Goal: Information Seeking & Learning: Learn about a topic

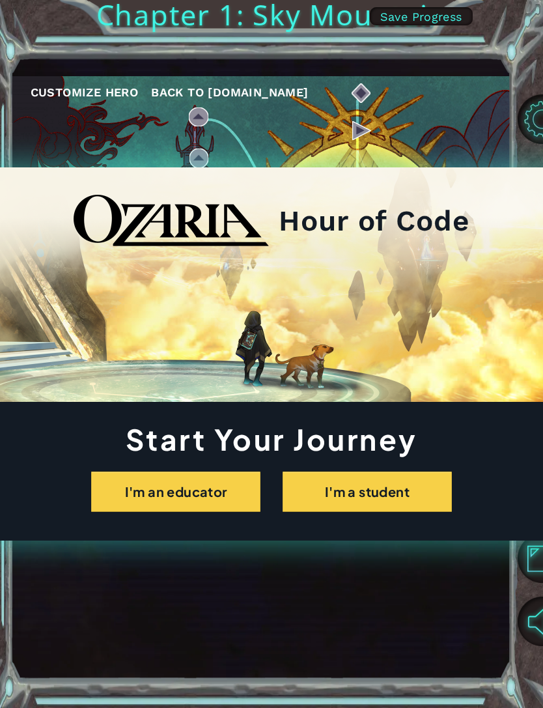
click at [111, 473] on button "I'm an educator" at bounding box center [175, 491] width 169 height 40
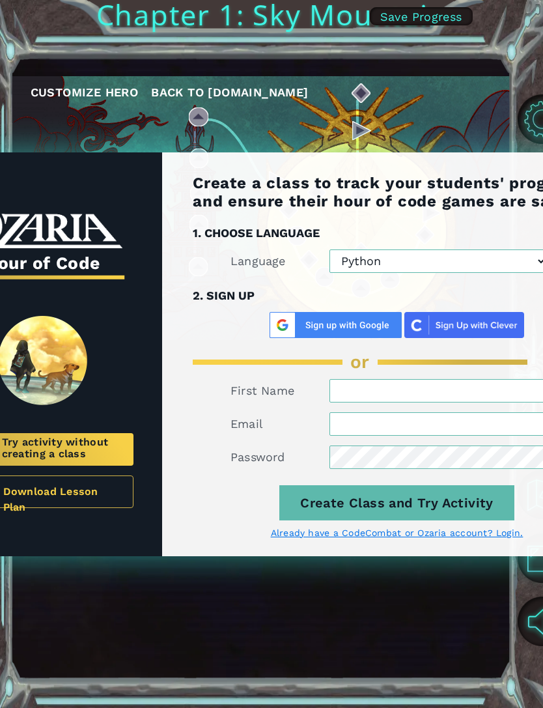
click at [451, 104] on div "Back Hour of Code Try activity without creating a class Download Lesson Plan Cr…" at bounding box center [271, 354] width 543 height 708
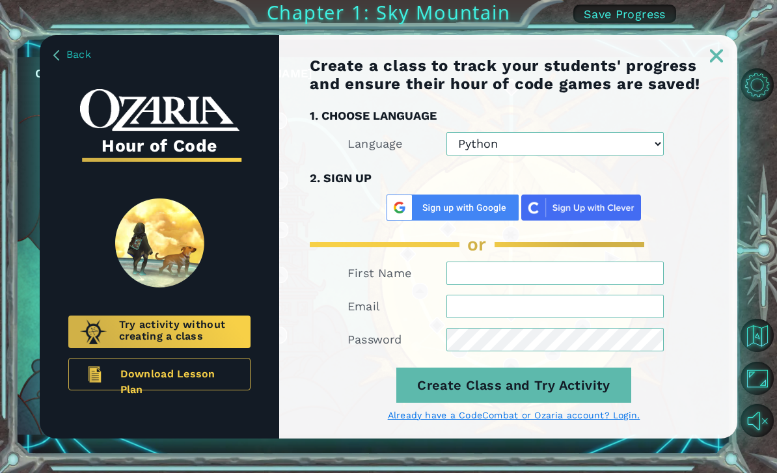
click at [714, 53] on img at bounding box center [716, 55] width 13 height 13
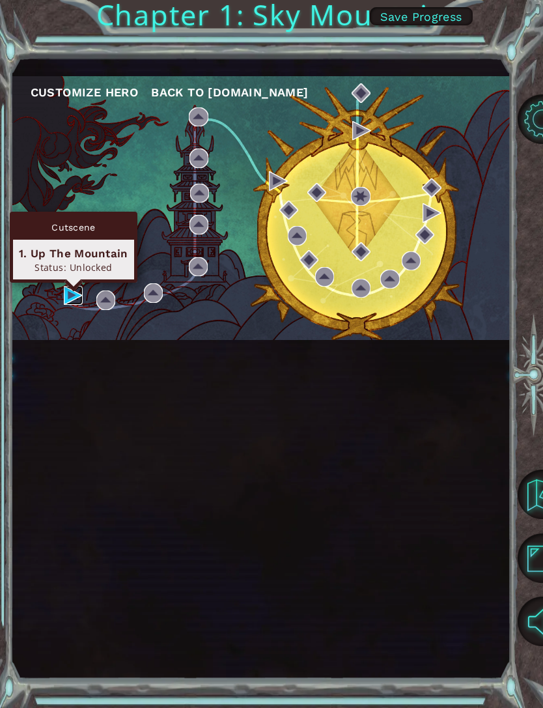
click at [64, 293] on img at bounding box center [73, 295] width 19 height 19
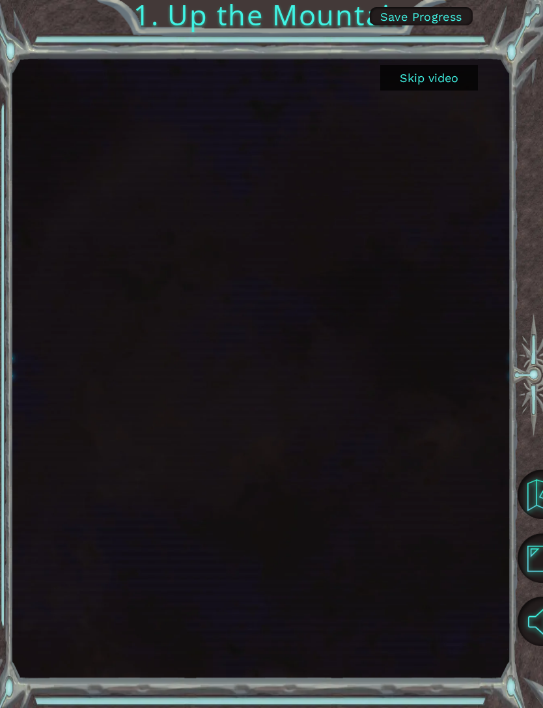
click at [426, 78] on button "Skip video" at bounding box center [429, 77] width 98 height 25
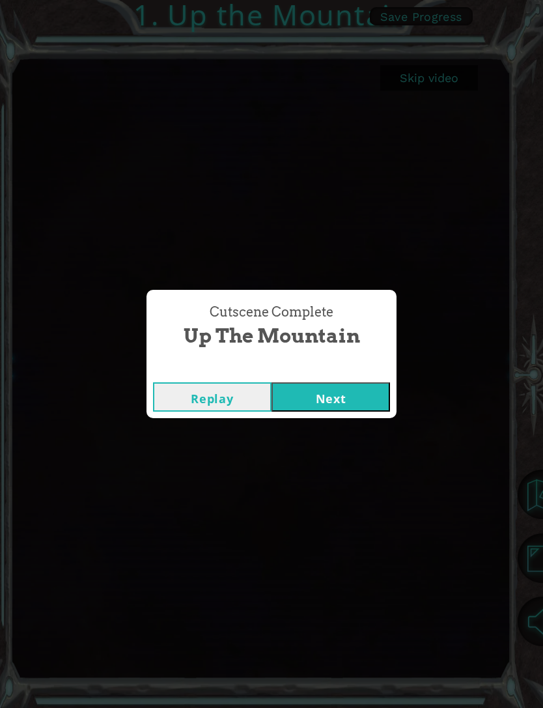
click at [353, 378] on div "Replay Next" at bounding box center [271, 397] width 250 height 42
click at [349, 391] on button "Next" at bounding box center [330, 396] width 118 height 29
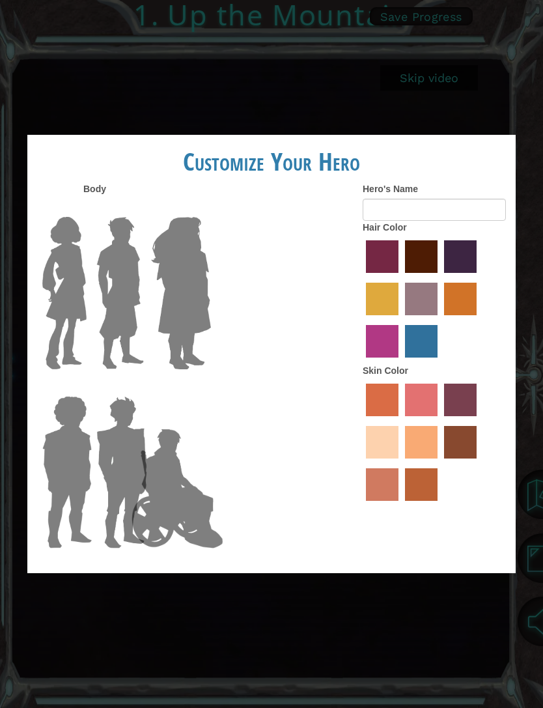
click at [55, 288] on img at bounding box center [64, 293] width 55 height 163
click at [72, 208] on input "Hero Connie" at bounding box center [72, 208] width 0 height 0
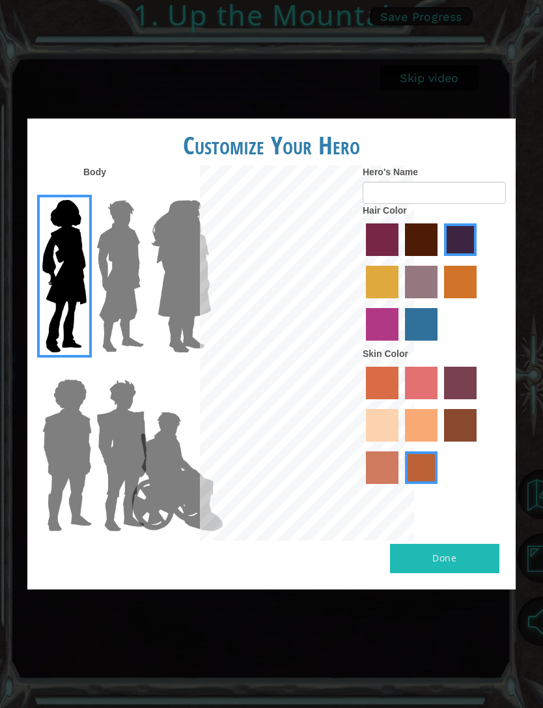
click at [107, 283] on img at bounding box center [120, 276] width 58 height 163
click at [126, 191] on input "Hero Lars" at bounding box center [126, 191] width 0 height 0
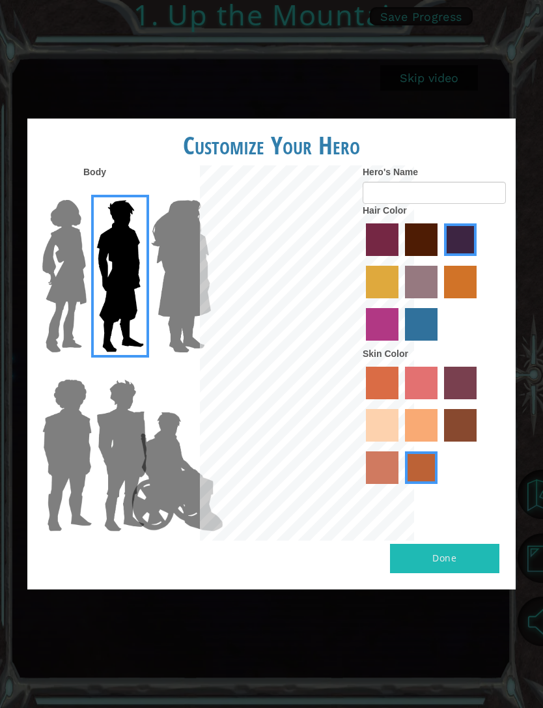
click at [148, 290] on img at bounding box center [181, 276] width 71 height 163
click at [180, 191] on input "Hero Amethyst" at bounding box center [180, 191] width 0 height 0
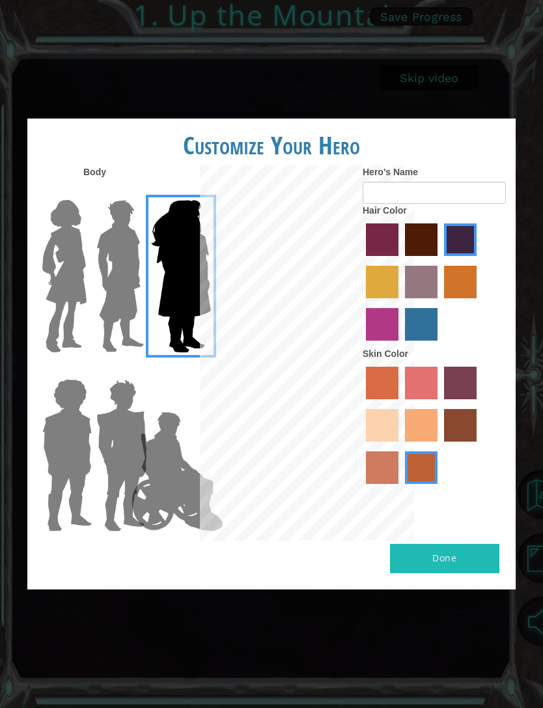
click at [141, 406] on img at bounding box center [177, 471] width 102 height 130
click at [180, 370] on input "Hero Jamie" at bounding box center [180, 370] width 0 height 0
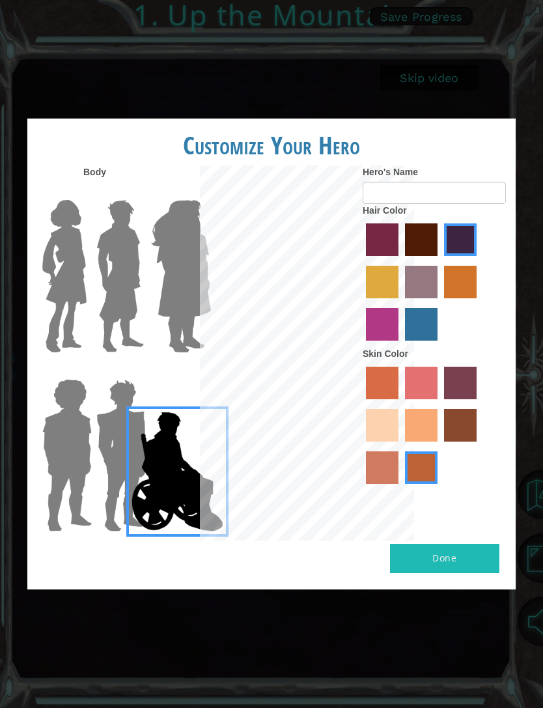
click at [187, 266] on img at bounding box center [181, 276] width 71 height 163
click at [180, 191] on input "Hero Amethyst" at bounding box center [180, 191] width 0 height 0
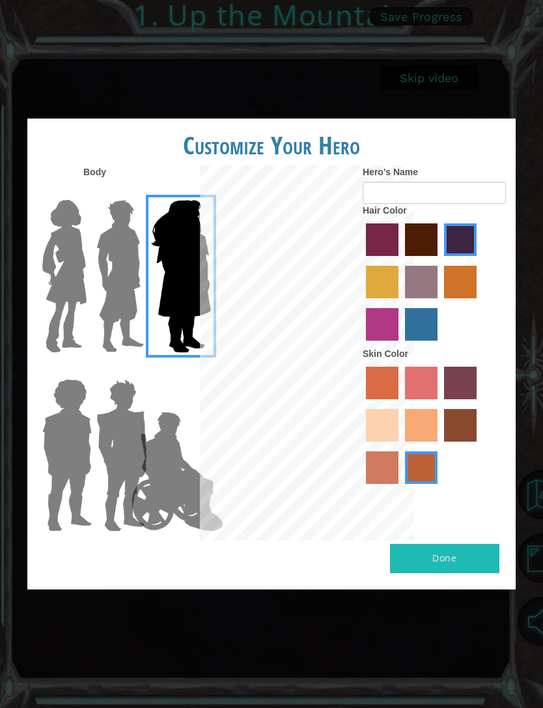
click at [172, 406] on img at bounding box center [177, 471] width 102 height 130
click at [180, 370] on input "Hero Jamie" at bounding box center [180, 370] width 0 height 0
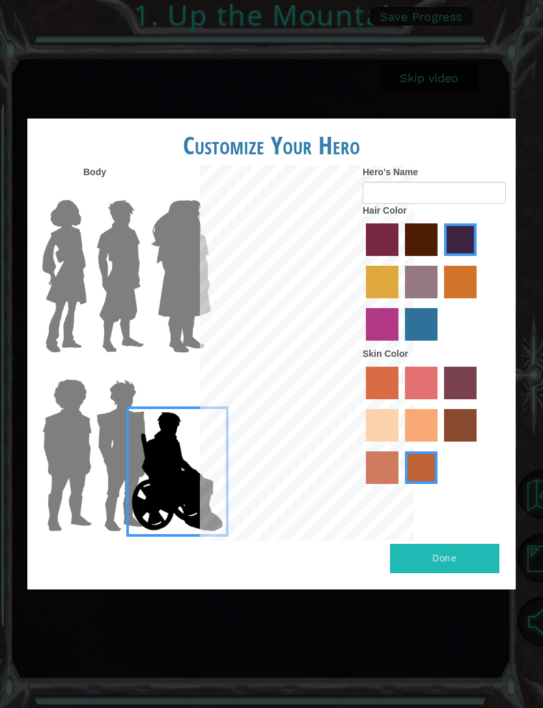
click at [398, 279] on label "tulip tree hair color" at bounding box center [382, 282] width 33 height 33
click at [478, 260] on input "tulip tree hair color" at bounding box center [478, 260] width 0 height 0
radio input "true"
click at [444, 298] on label "gold drop hair color" at bounding box center [460, 282] width 33 height 33
click at [439, 303] on input "gold drop hair color" at bounding box center [439, 303] width 0 height 0
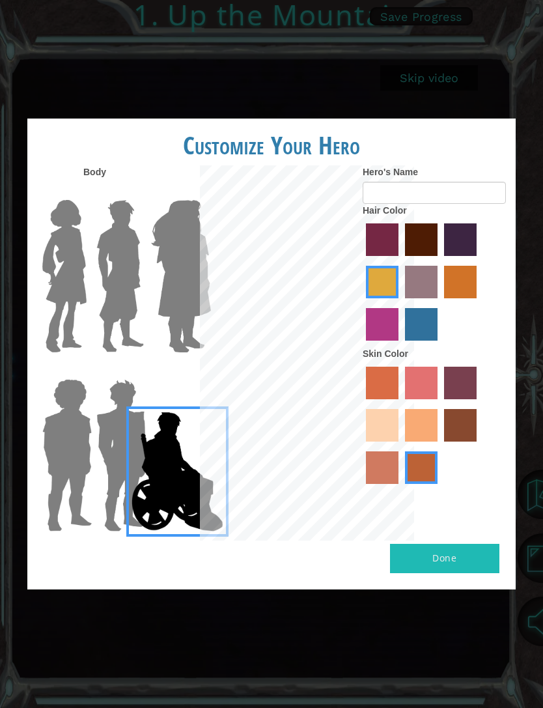
radio input "true"
click at [398, 277] on label "tulip tree hair color" at bounding box center [382, 282] width 33 height 33
click at [478, 260] on input "tulip tree hair color" at bounding box center [478, 260] width 0 height 0
radio input "true"
click at [398, 441] on label "sandy beach skin color" at bounding box center [382, 425] width 33 height 33
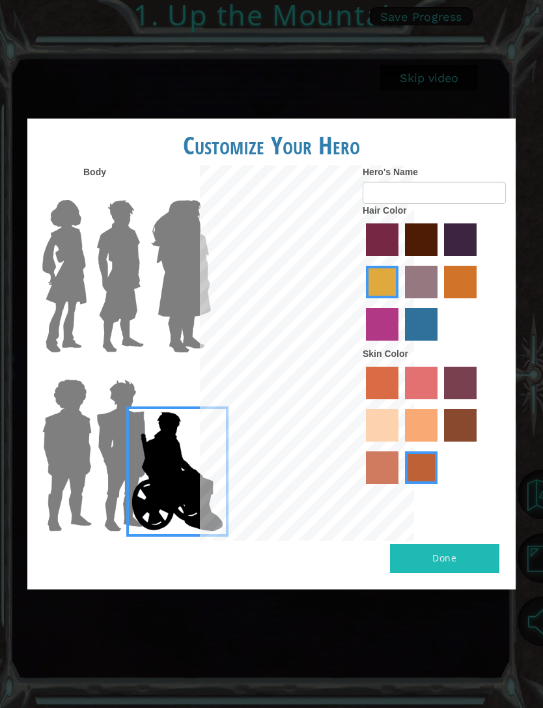
click at [478, 404] on input "sandy beach skin color" at bounding box center [478, 404] width 0 height 0
radio input "true"
click at [439, 473] on button "Done" at bounding box center [444, 558] width 109 height 29
type input "E"
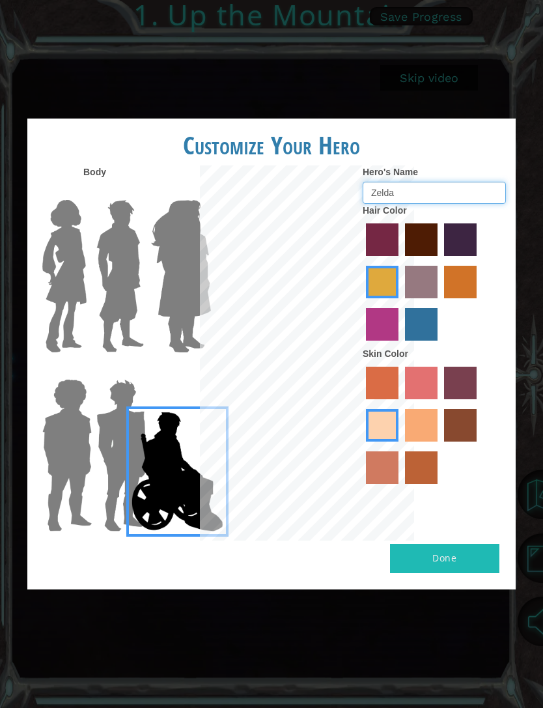
type input "Zelda"
click at [118, 277] on img at bounding box center [120, 276] width 58 height 163
click at [126, 191] on input "Hero Lars" at bounding box center [126, 191] width 0 height 0
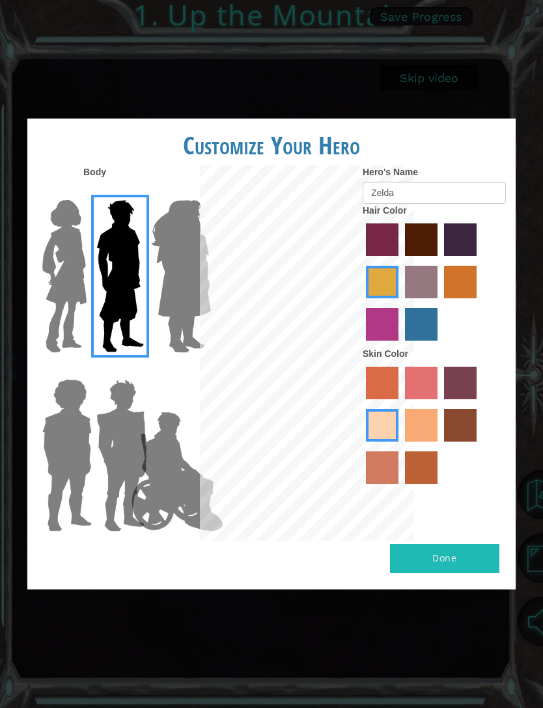
click at [63, 273] on img at bounding box center [64, 276] width 55 height 163
click at [72, 191] on input "Hero Connie" at bounding box center [72, 191] width 0 height 0
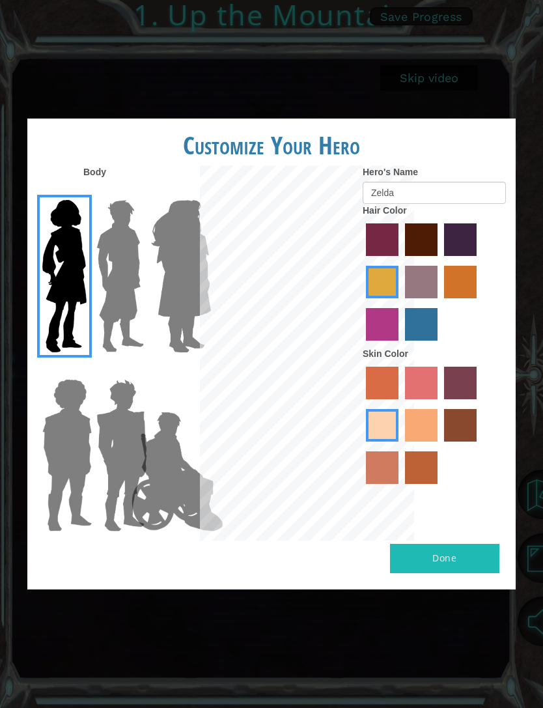
click at [157, 406] on img at bounding box center [177, 471] width 102 height 130
click at [180, 370] on input "Hero Jamie" at bounding box center [180, 370] width 0 height 0
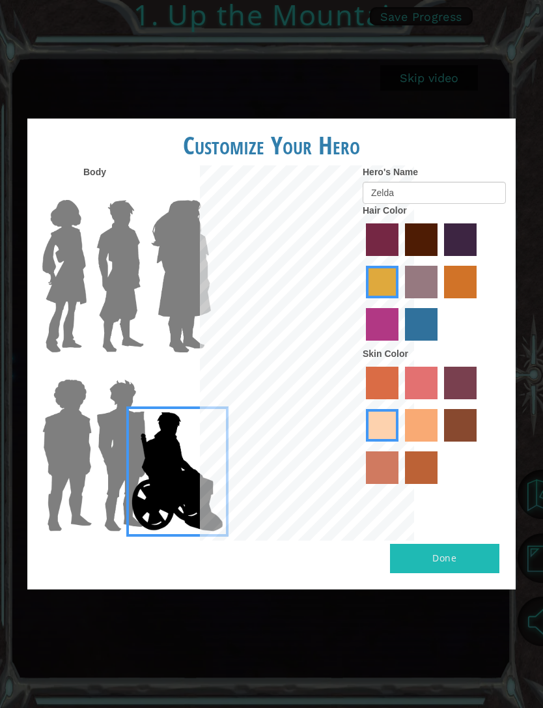
click at [419, 473] on button "Done" at bounding box center [444, 558] width 109 height 29
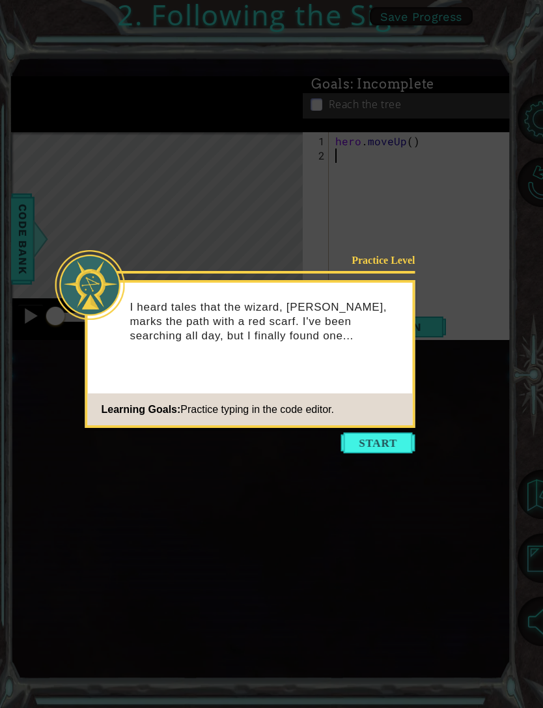
click at [403, 452] on button "Start" at bounding box center [378, 442] width 74 height 21
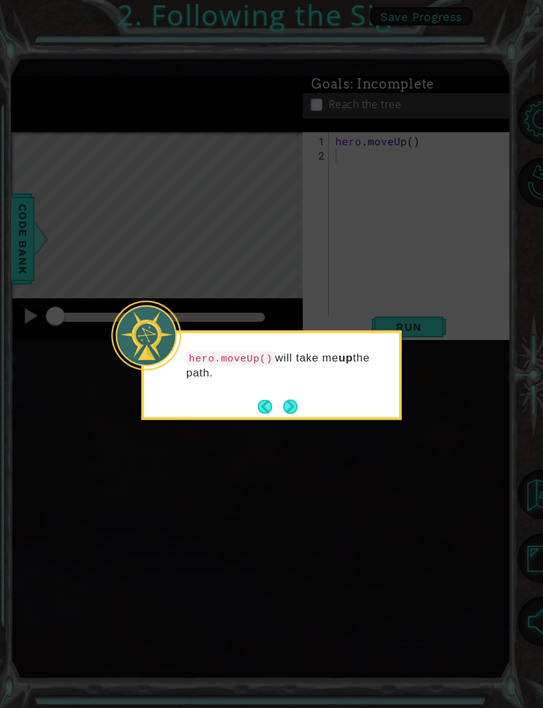
click at [297, 401] on button "Next" at bounding box center [290, 406] width 14 height 14
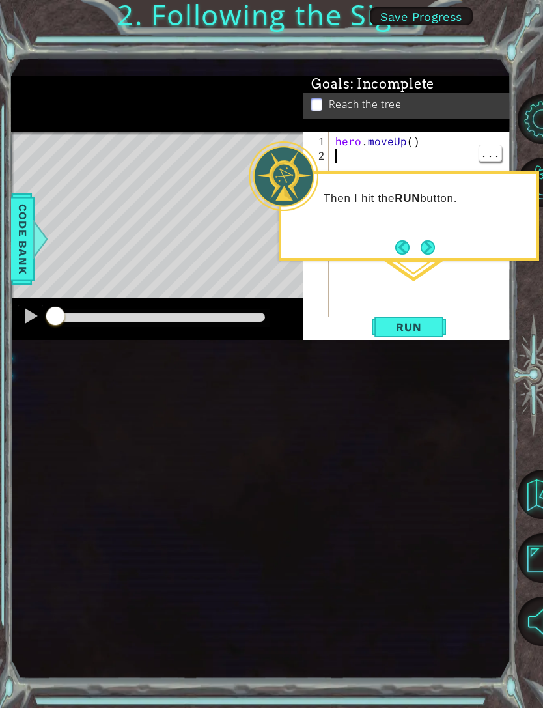
click at [424, 240] on button "Next" at bounding box center [428, 247] width 15 height 15
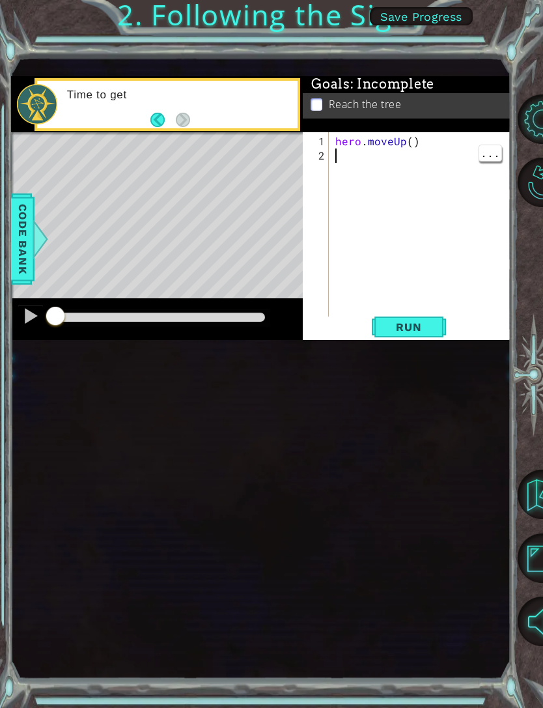
click at [401, 165] on div "hero . moveUp ( )" at bounding box center [424, 241] width 182 height 215
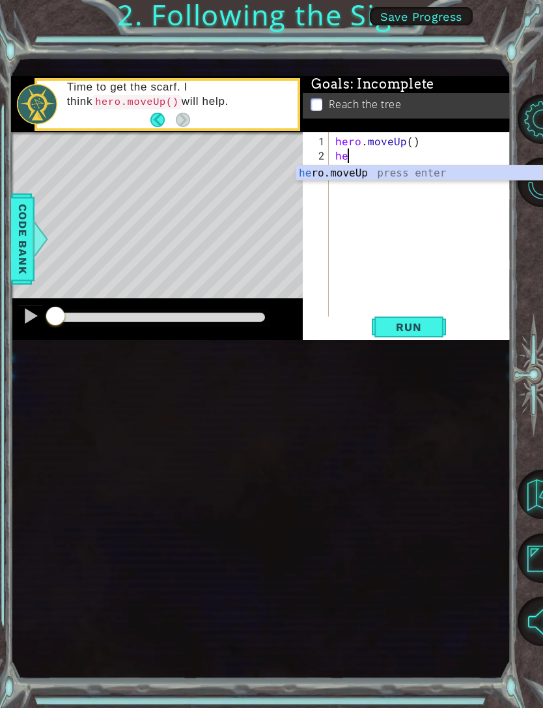
type textarea "hero"
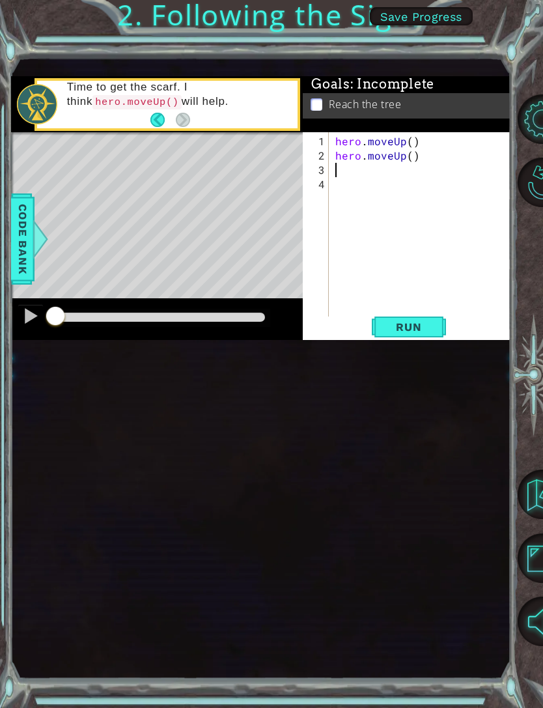
click at [413, 323] on span "Run" at bounding box center [408, 326] width 51 height 13
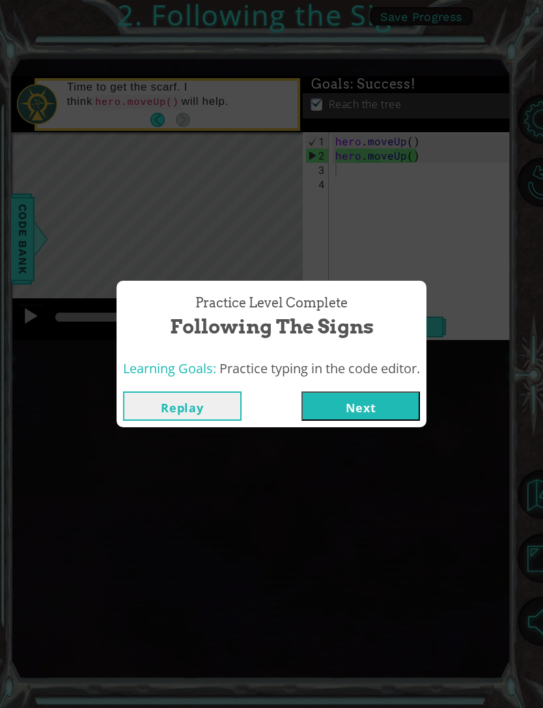
click at [372, 409] on button "Next" at bounding box center [360, 405] width 118 height 29
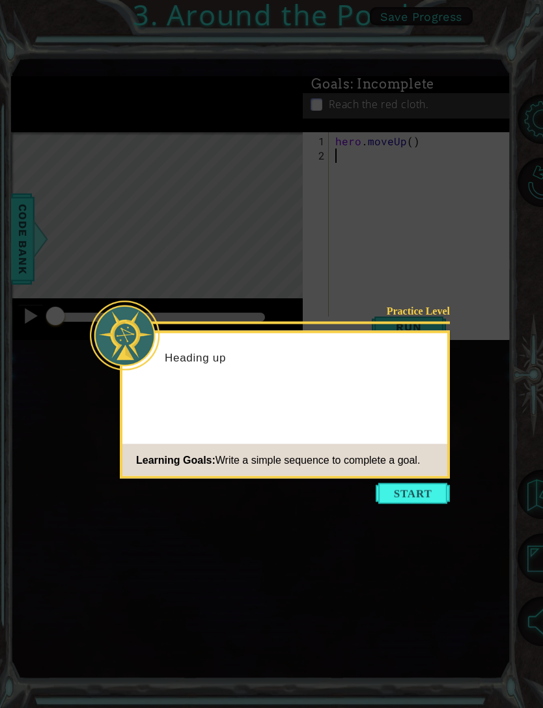
click at [424, 473] on button "Start" at bounding box center [413, 493] width 74 height 21
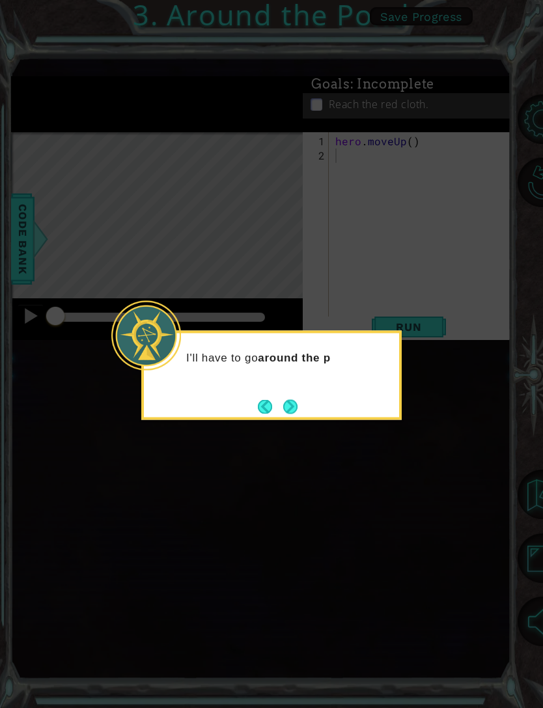
click at [294, 390] on div "I'll have to go around the p" at bounding box center [271, 375] width 260 height 89
click at [290, 397] on button "Next" at bounding box center [290, 406] width 18 height 18
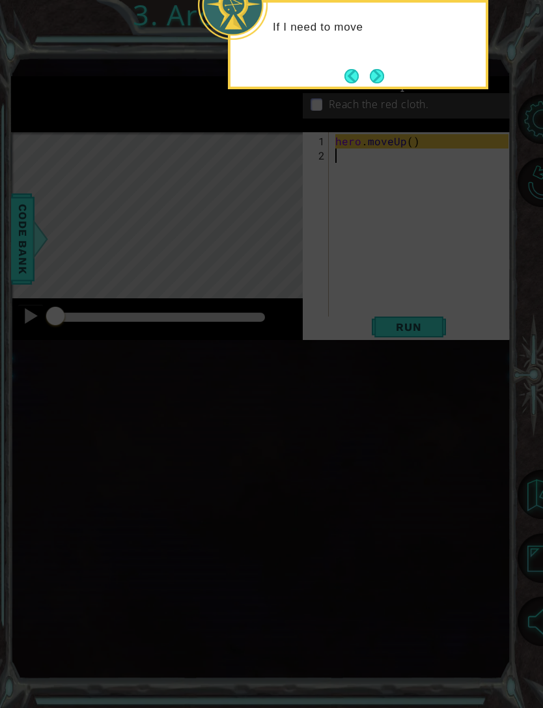
click at [384, 69] on button "Next" at bounding box center [377, 76] width 16 height 16
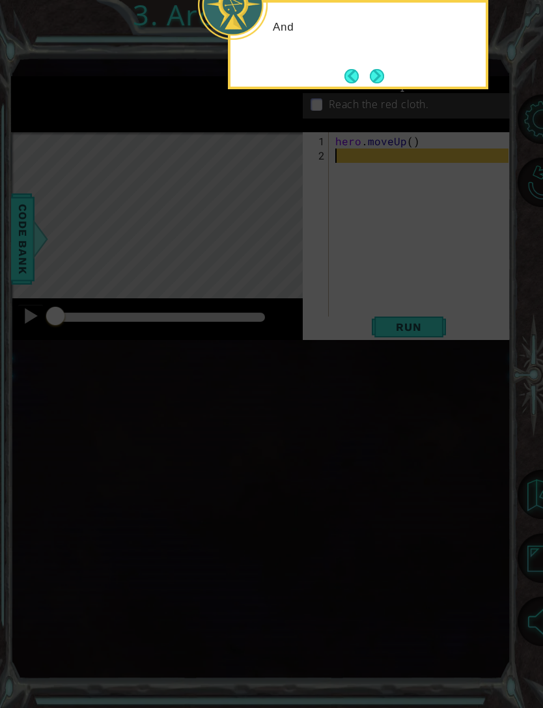
click at [383, 75] on button "Next" at bounding box center [376, 75] width 15 height 15
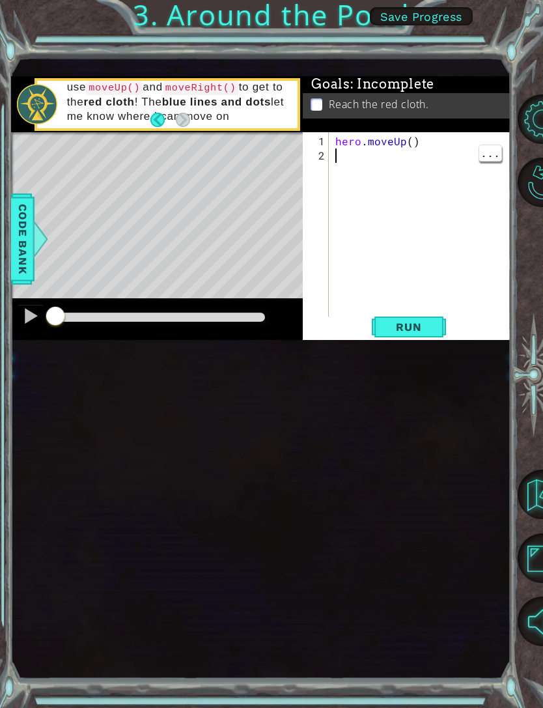
click at [362, 204] on div "hero . moveUp ( )" at bounding box center [424, 241] width 182 height 215
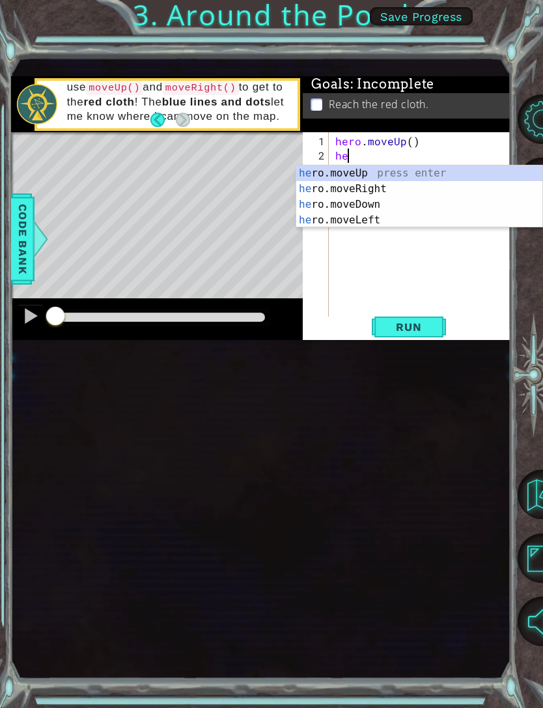
scroll to position [0, 1]
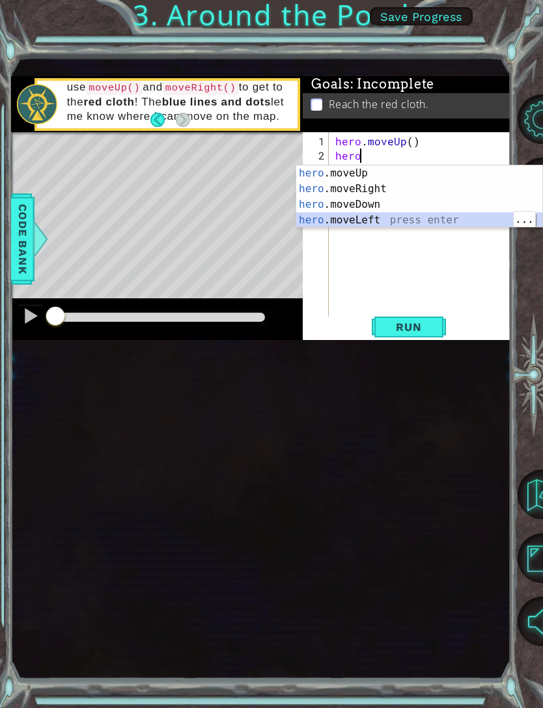
type textarea "hero.moveLeft(1)"
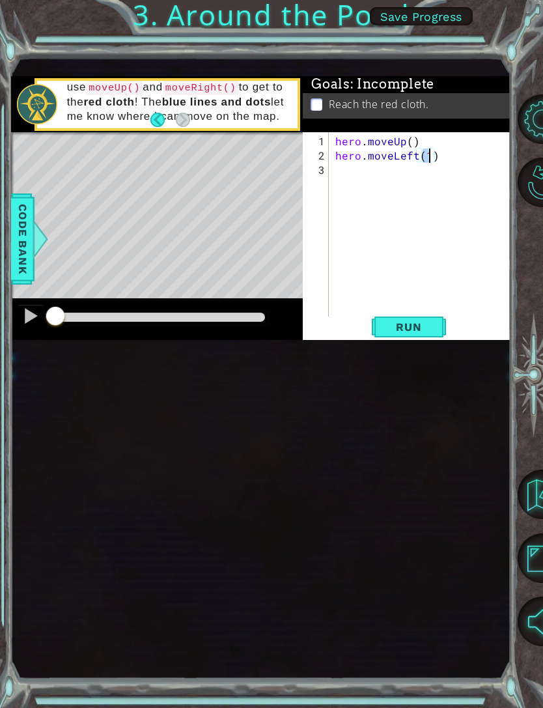
scroll to position [0, 0]
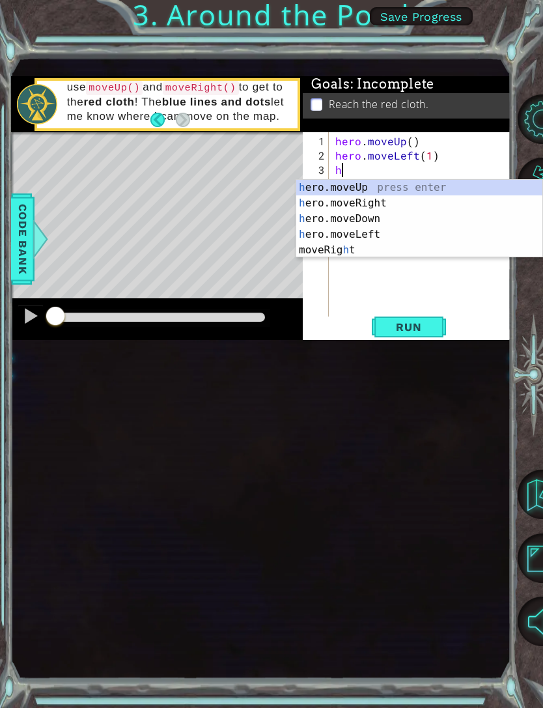
type textarea "hero"
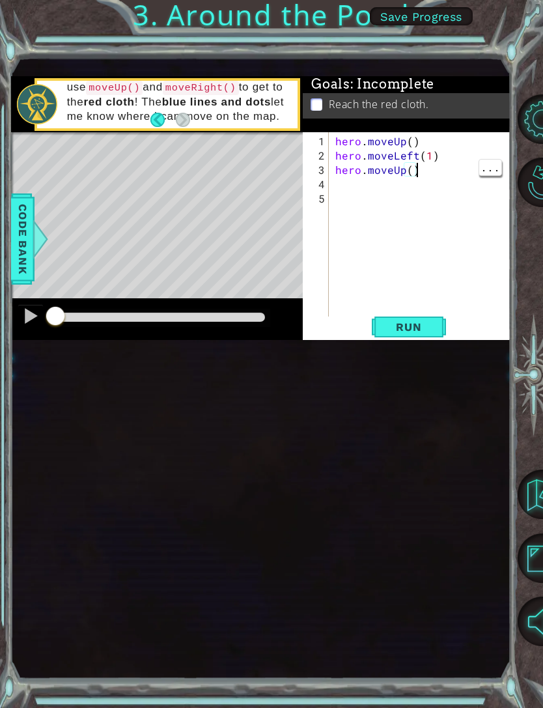
click at [416, 173] on div "hero . moveUp ( ) hero . moveLeft ( 1 ) hero . moveUp ( )" at bounding box center [424, 241] width 182 height 215
click at [412, 173] on div "hero . moveUp ( ) hero . moveLeft ( 1 ) hero . moveUp ( )" at bounding box center [424, 241] width 182 height 215
click at [415, 325] on span "Run" at bounding box center [408, 326] width 51 height 13
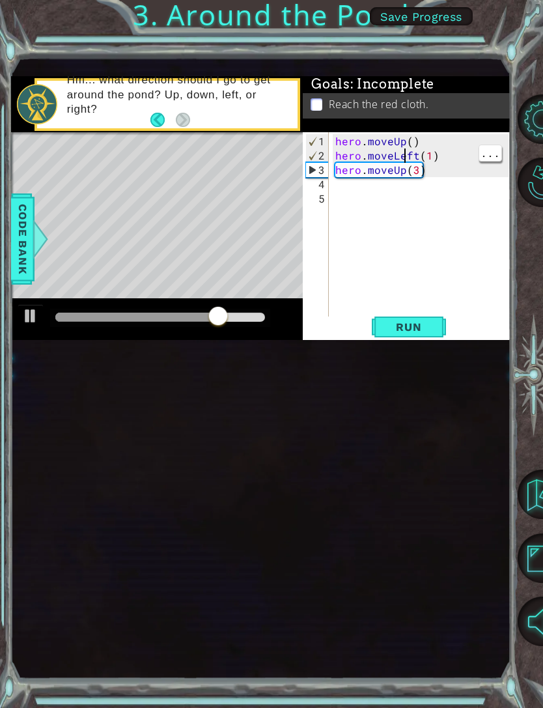
click at [415, 159] on div "hero . moveUp ( ) hero . moveLeft ( 1 ) hero . moveUp ( 3 )" at bounding box center [424, 241] width 182 height 215
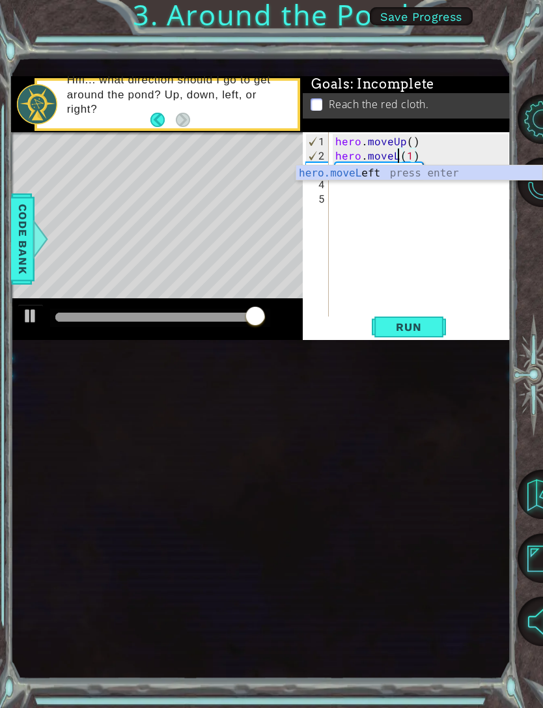
scroll to position [0, 4]
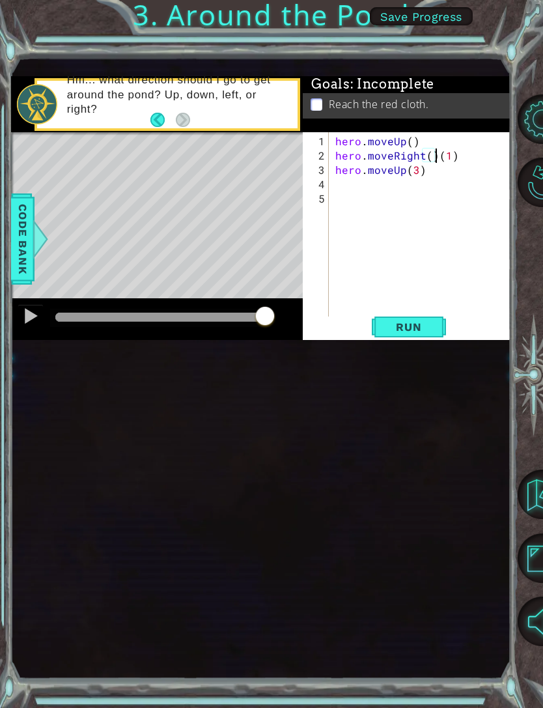
click at [409, 324] on span "Run" at bounding box center [408, 326] width 51 height 13
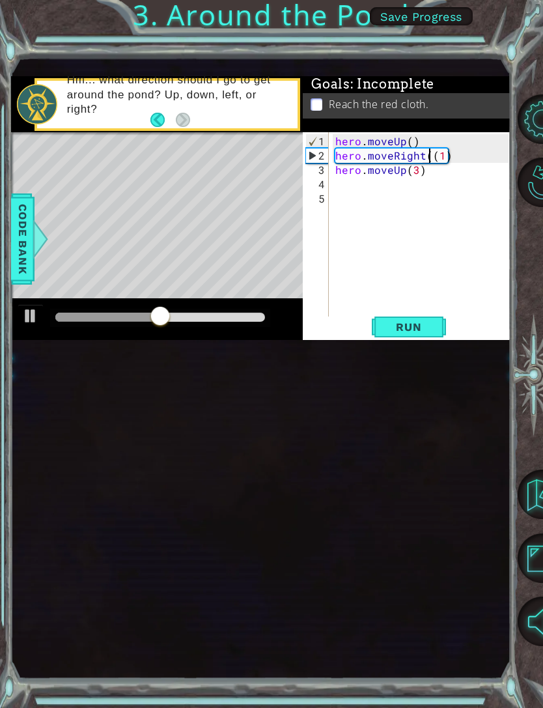
type textarea "hero.moveRight(1)"
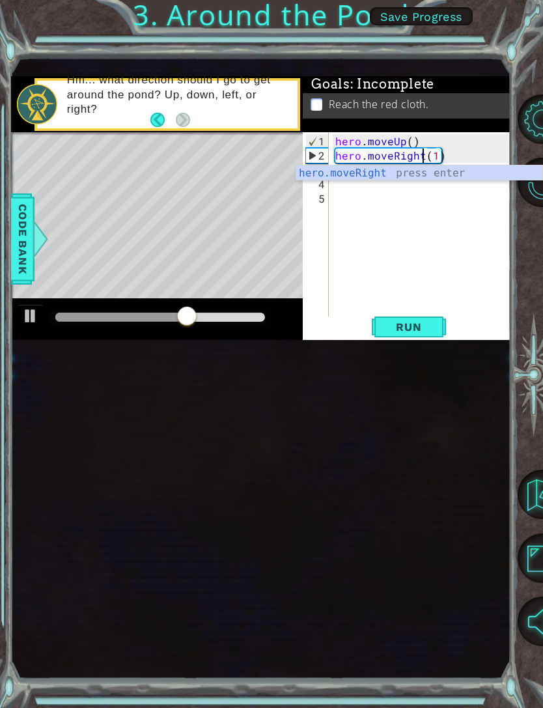
click at [424, 331] on span "Run" at bounding box center [408, 326] width 51 height 13
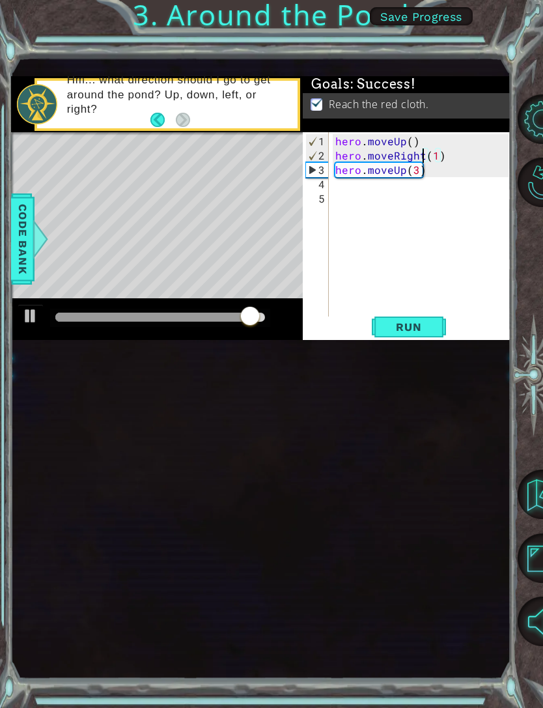
click at [68, 411] on div "1 ההההההההההההההההההההההההההההההההההההההההההההההההההההההההההההההההההההההההההההה…" at bounding box center [260, 368] width 499 height 623
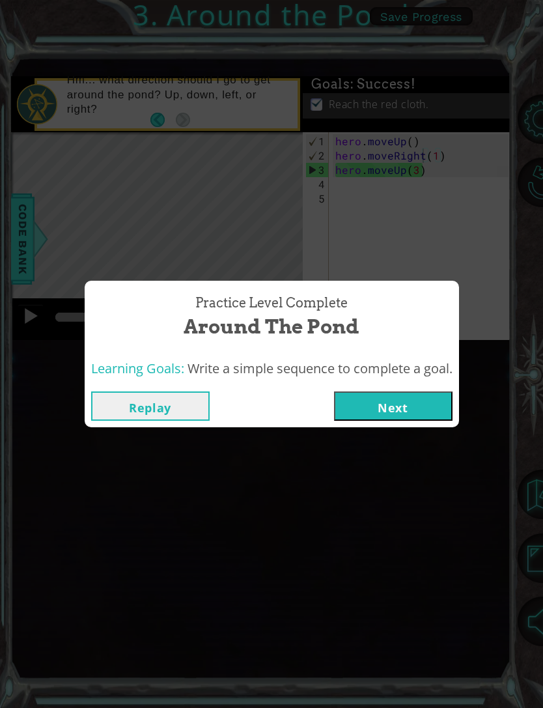
click at [417, 418] on button "Next" at bounding box center [393, 405] width 118 height 29
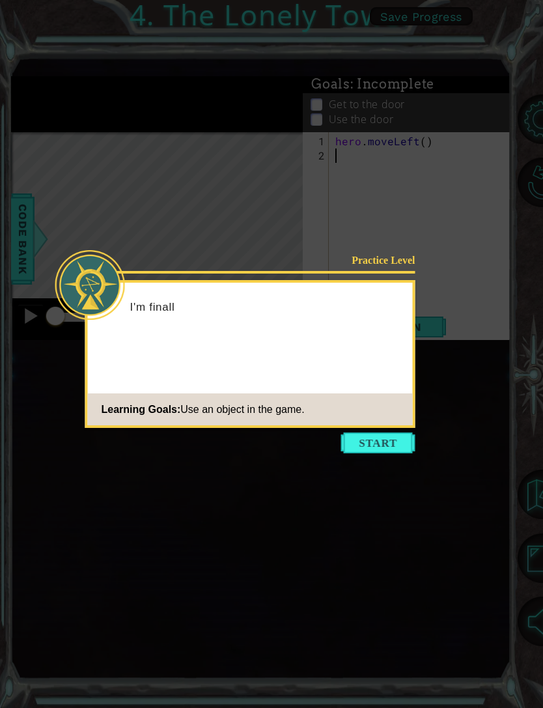
scroll to position [41, 0]
click at [385, 460] on icon at bounding box center [271, 354] width 543 height 708
click at [385, 447] on button "Start" at bounding box center [378, 442] width 74 height 21
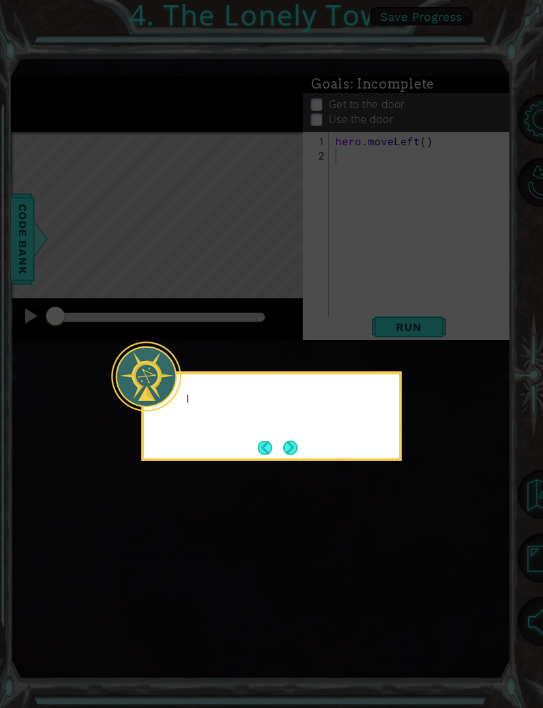
click at [385, 435] on icon at bounding box center [271, 354] width 543 height 708
click at [294, 440] on button "Next" at bounding box center [290, 447] width 14 height 14
click at [294, 437] on button "Next" at bounding box center [291, 447] width 20 height 20
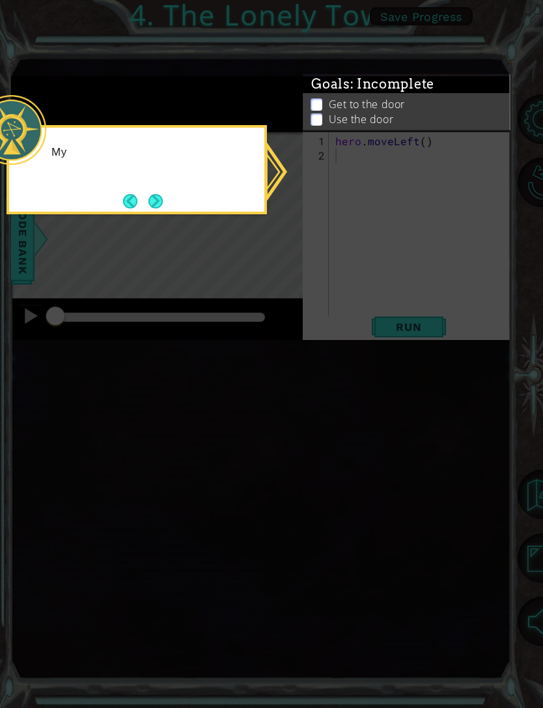
click at [292, 406] on icon at bounding box center [271, 354] width 543 height 708
click at [301, 421] on icon at bounding box center [271, 354] width 543 height 708
click at [75, 419] on icon at bounding box center [271, 354] width 543 height 708
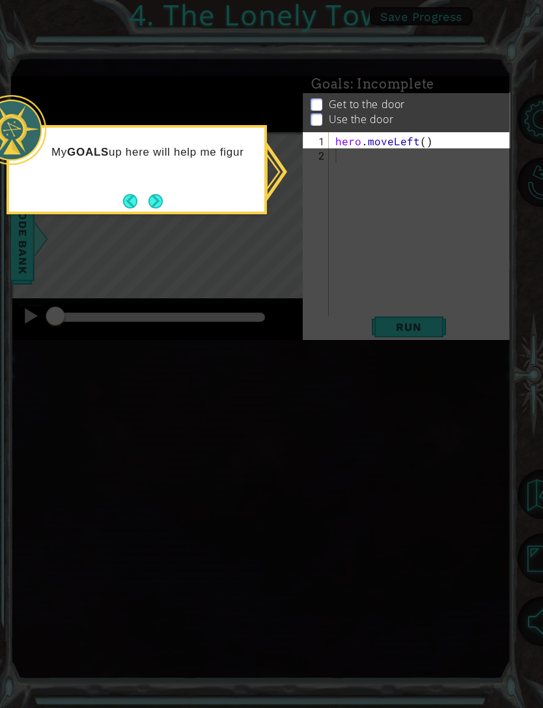
click at [79, 422] on icon at bounding box center [271, 354] width 543 height 708
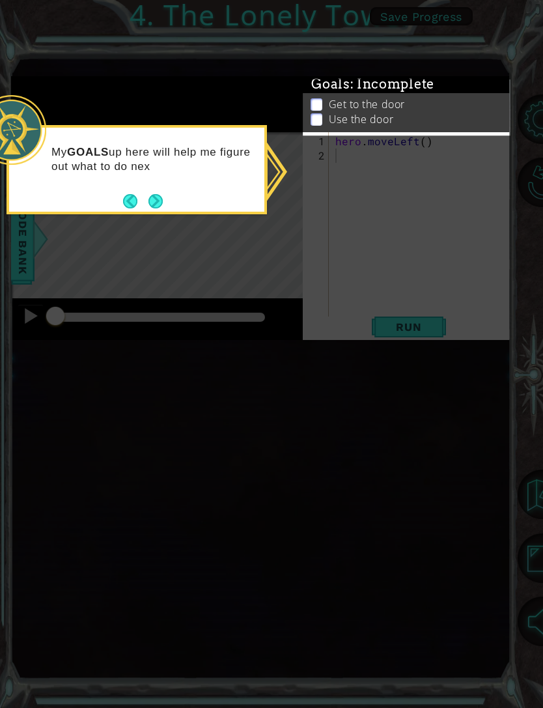
click at [76, 415] on icon at bounding box center [271, 354] width 543 height 708
click at [71, 404] on icon at bounding box center [271, 354] width 543 height 708
click at [81, 416] on icon at bounding box center [271, 354] width 543 height 708
click at [323, 372] on icon at bounding box center [271, 354] width 543 height 708
click at [155, 193] on button "Next" at bounding box center [155, 200] width 15 height 15
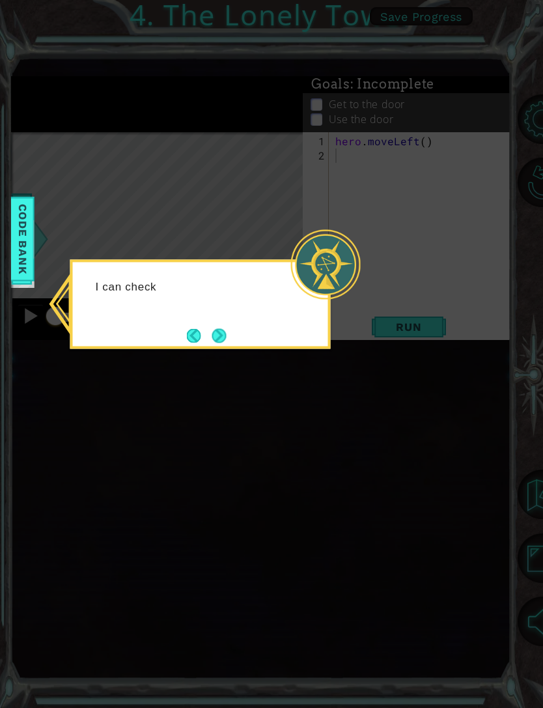
click at [354, 365] on icon at bounding box center [271, 354] width 543 height 708
click at [348, 346] on icon at bounding box center [270, 354] width 545 height 708
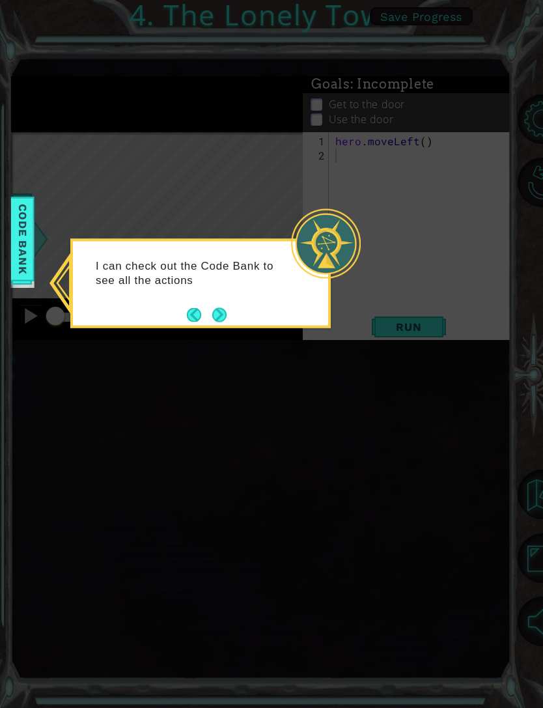
click at [204, 307] on button "Back" at bounding box center [199, 314] width 25 height 14
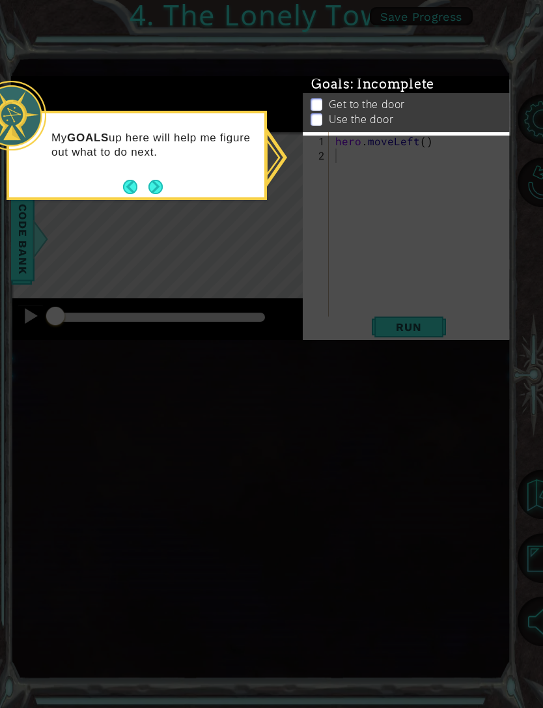
click at [159, 179] on button "Next" at bounding box center [155, 186] width 15 height 15
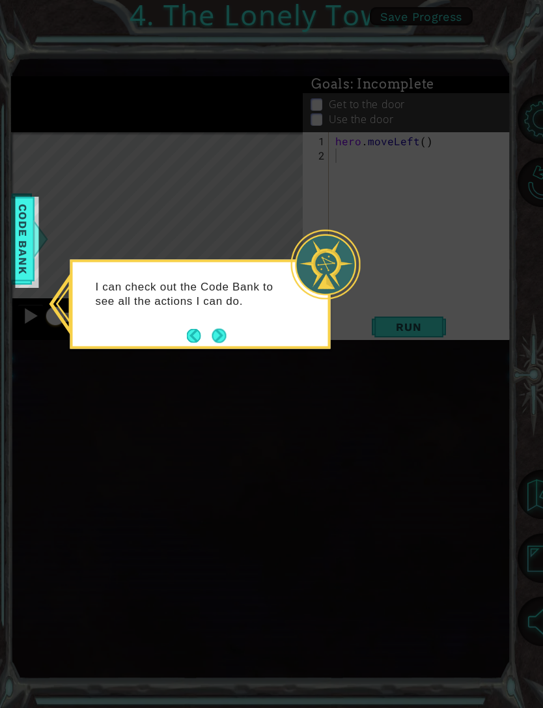
click at [202, 328] on button "Back" at bounding box center [199, 335] width 25 height 14
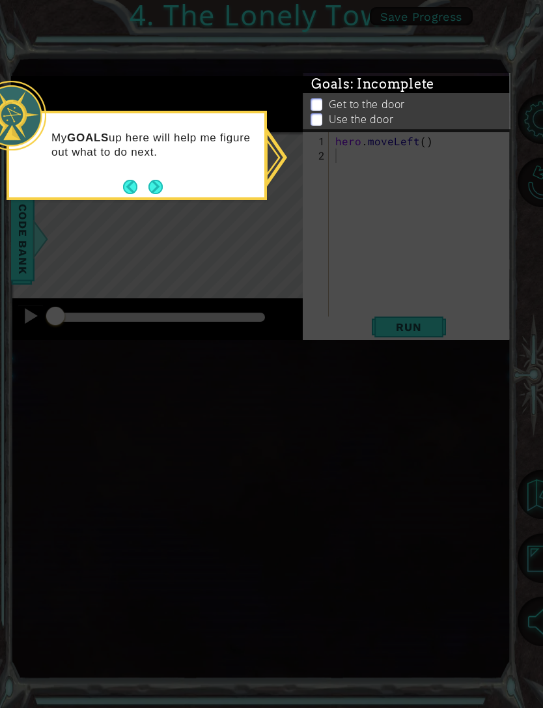
click at [161, 179] on button "Next" at bounding box center [156, 187] width 16 height 16
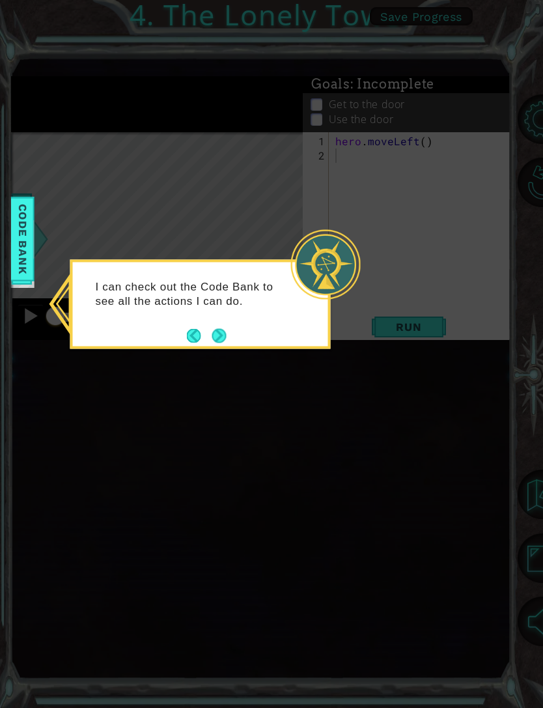
click at [369, 182] on icon at bounding box center [271, 354] width 543 height 708
click at [18, 262] on span "Code Bank" at bounding box center [22, 238] width 21 height 79
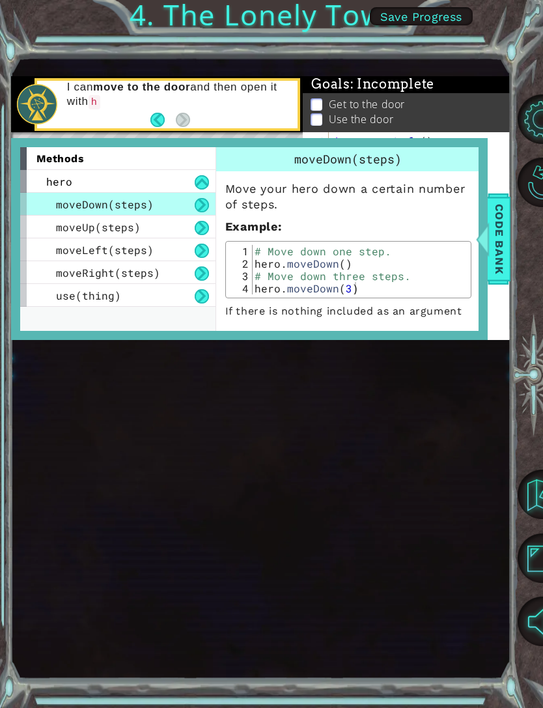
click at [499, 265] on span "Code Bank" at bounding box center [488, 238] width 21 height 79
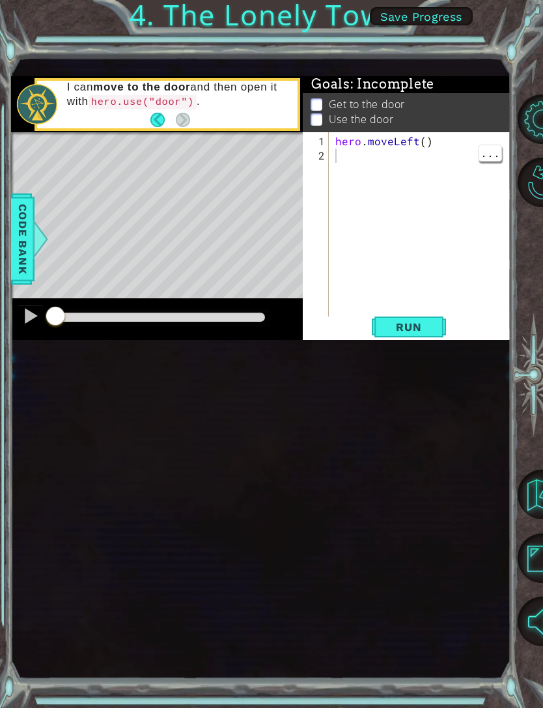
click at [424, 145] on div "hero . moveLeft ( )" at bounding box center [424, 241] width 182 height 215
type textarea "hero.moveLeft(2)"
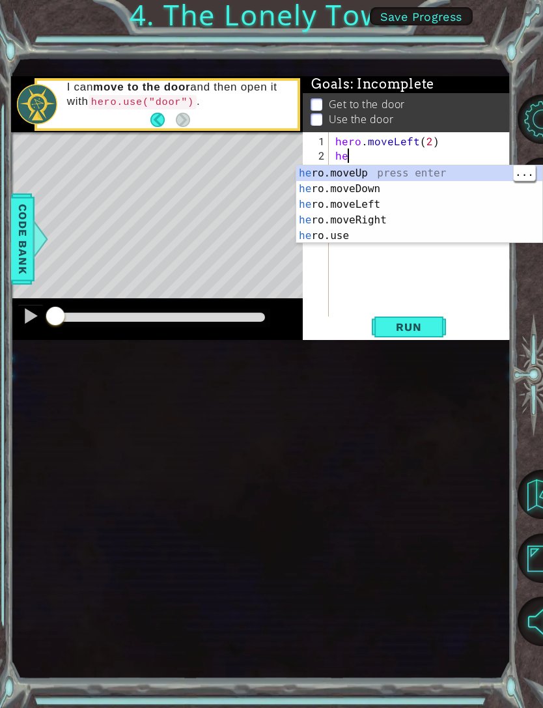
type textarea "h"
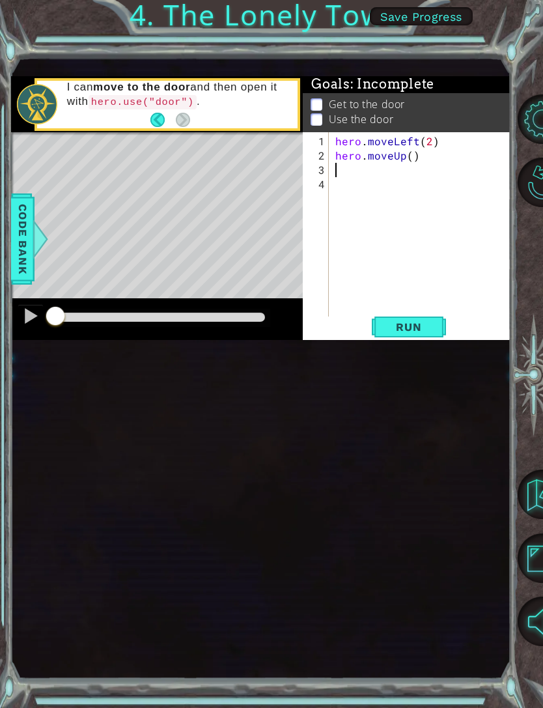
type textarea "hero.moveLeft(2)"
click at [409, 165] on div "hero . moveLeft ( 2 ) hero . moveUp ( )" at bounding box center [424, 241] width 182 height 215
click at [413, 160] on div "hero . moveLeft ( 2 ) hero . moveUp ( )" at bounding box center [424, 241] width 182 height 215
type textarea "hero.moveUp(2)"
click at [385, 172] on div "hero . moveLeft ( 2 ) hero . moveUp ( 2 )" at bounding box center [424, 241] width 182 height 215
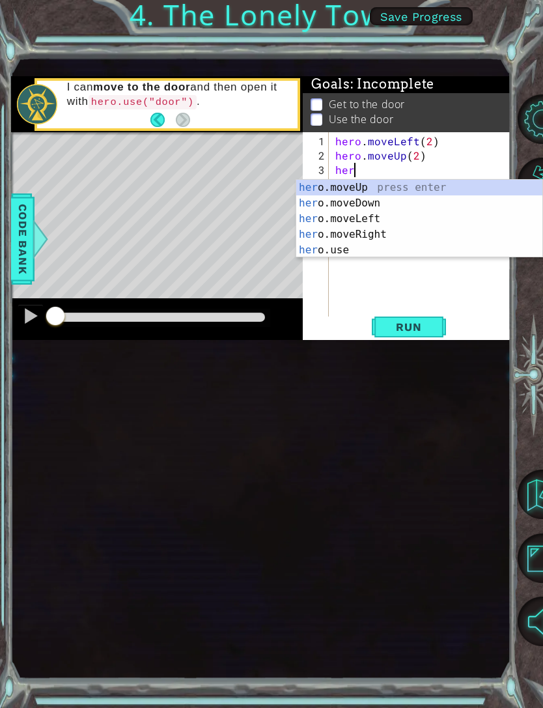
type textarea "hero"
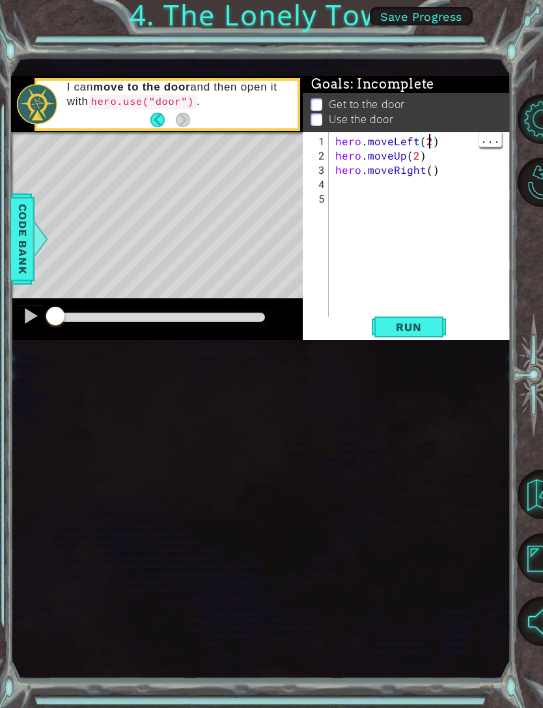
click at [430, 178] on div "hero . moveLeft ( 2 ) hero . moveUp ( 2 ) hero . moveRight ( )" at bounding box center [424, 241] width 182 height 215
type textarea "hero.moveRight(2)"
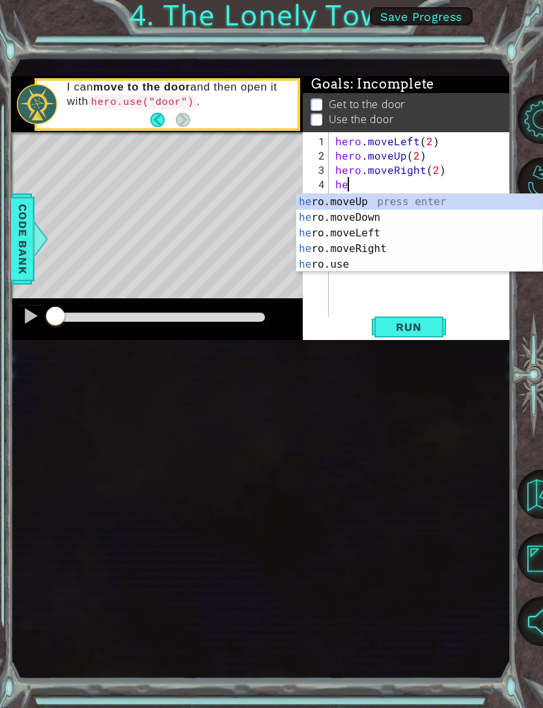
scroll to position [0, 1]
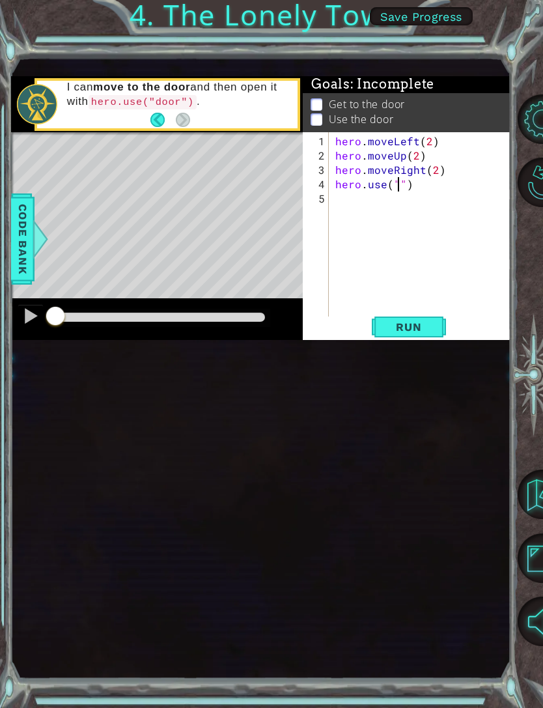
type textarea "hero.use(")"
click at [397, 186] on div "hero . moveLeft ( 2 ) hero . moveUp ( 2 ) hero . moveRight ( 2 ) hero . use ( ")" at bounding box center [424, 241] width 182 height 215
click at [423, 195] on div "hero . moveLeft ( 2 ) hero . moveUp ( 2 ) hero . moveRight ( 2 ) hero . use ( ")" at bounding box center [424, 241] width 182 height 215
click at [421, 184] on div "hero . moveLeft ( 2 ) hero . moveUp ( 2 ) hero . moveRight ( 2 ) hero . use ( ")" at bounding box center [424, 241] width 182 height 215
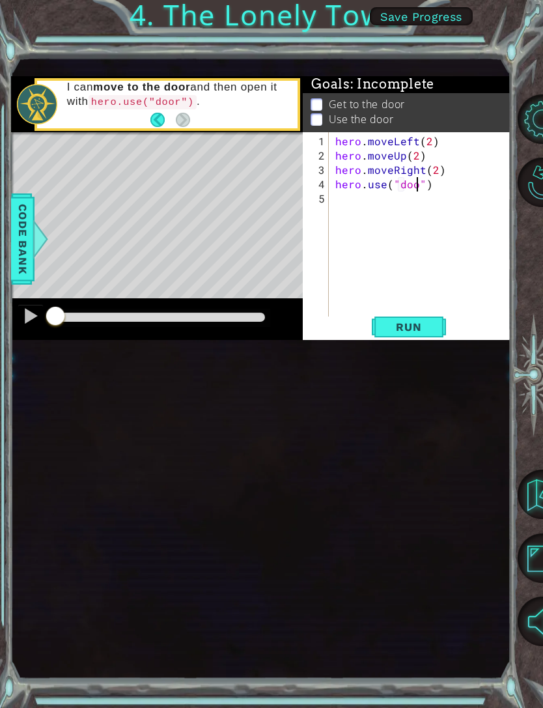
type textarea "hero.use("door")"
click at [419, 329] on span "Run" at bounding box center [408, 326] width 51 height 13
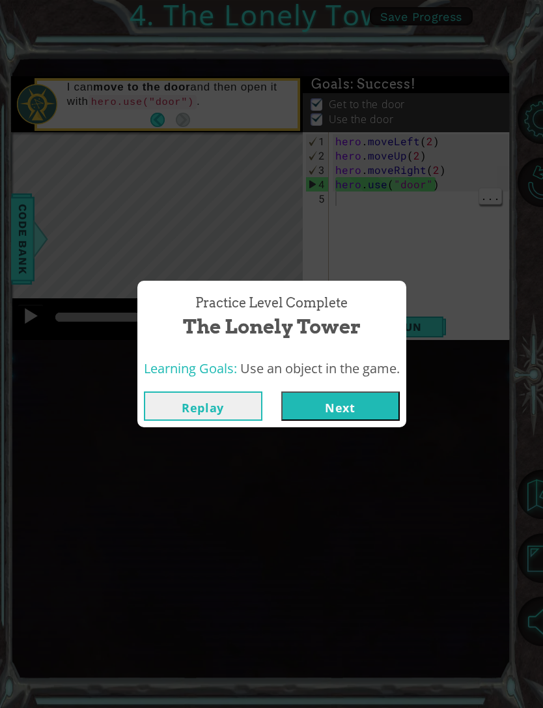
click at [337, 409] on button "Next" at bounding box center [340, 405] width 118 height 29
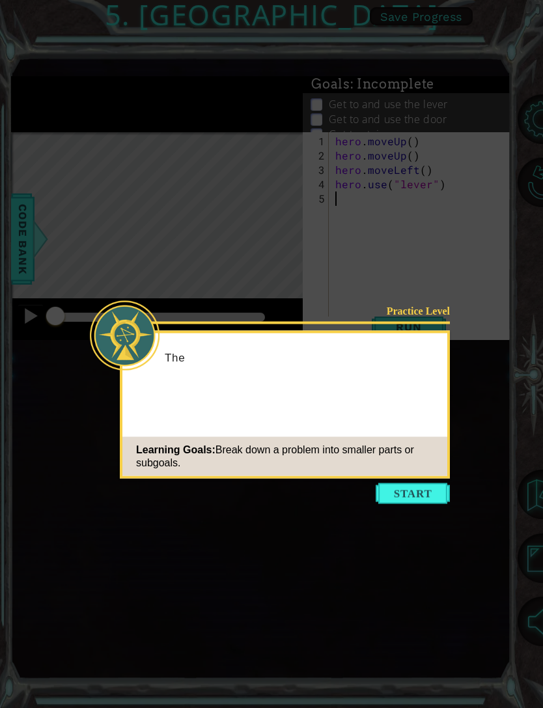
click at [413, 473] on icon at bounding box center [271, 354] width 543 height 708
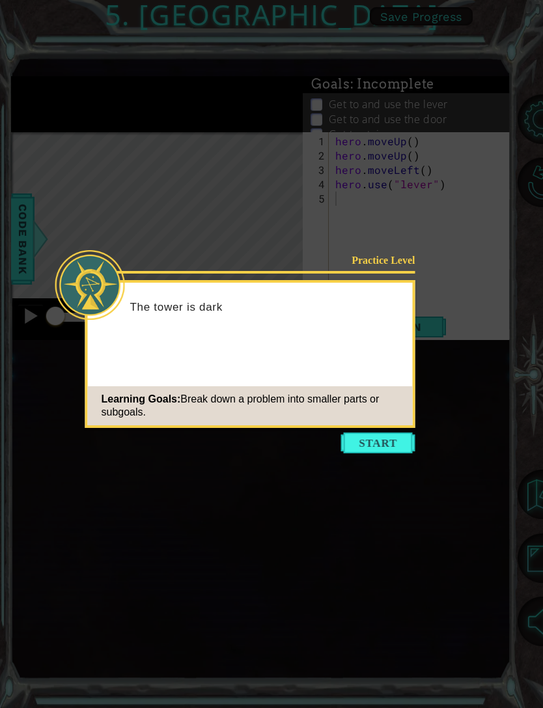
click at [378, 452] on button "Start" at bounding box center [378, 442] width 74 height 21
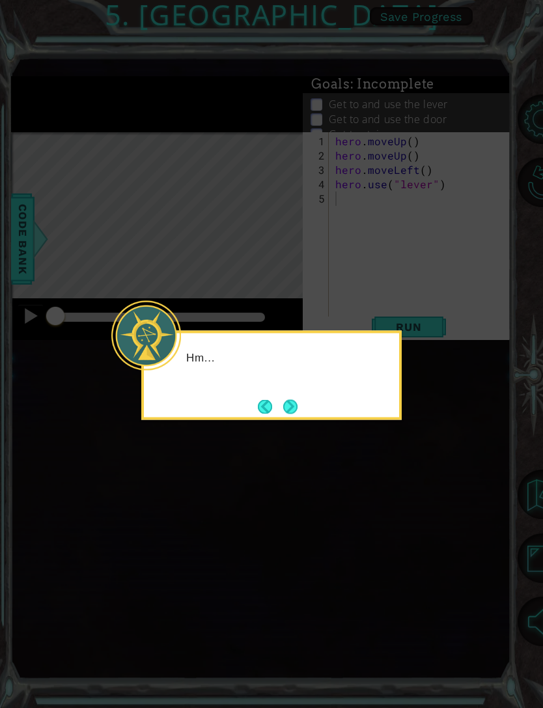
click at [365, 432] on icon at bounding box center [271, 354] width 543 height 708
click at [92, 444] on icon at bounding box center [271, 354] width 543 height 708
click at [286, 399] on button "Next" at bounding box center [290, 406] width 15 height 15
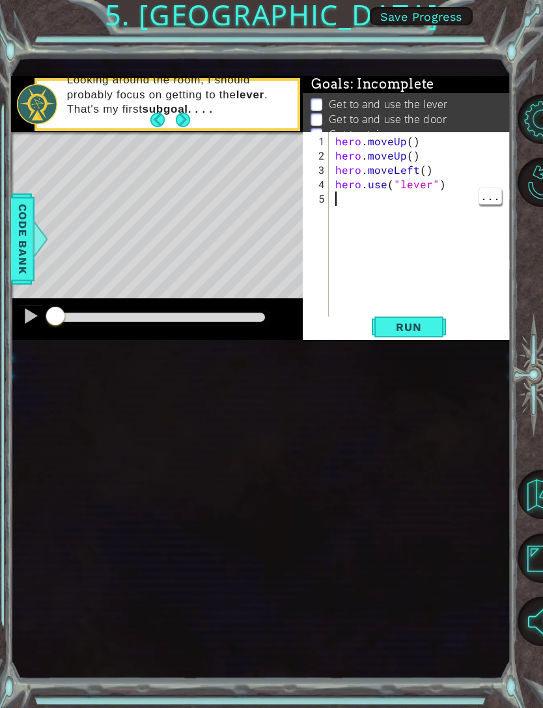
click at [389, 255] on div "hero . moveUp ( ) hero . moveUp ( ) hero . moveLeft ( ) hero . use ( "lever" )" at bounding box center [424, 241] width 182 height 215
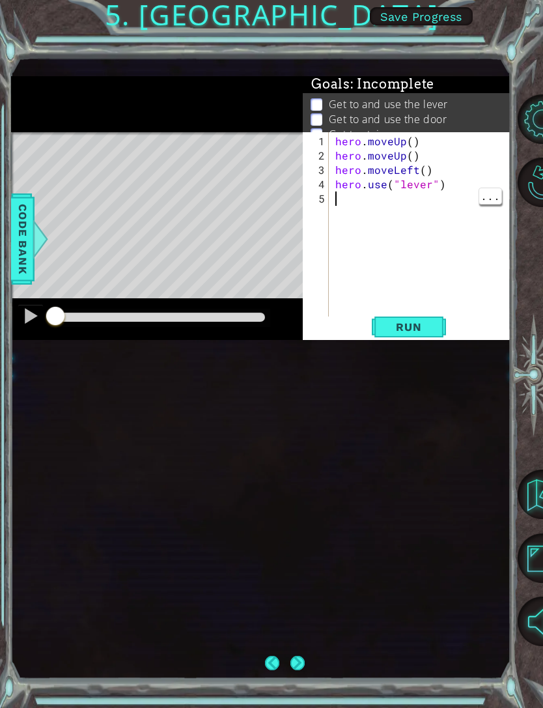
scroll to position [41, 0]
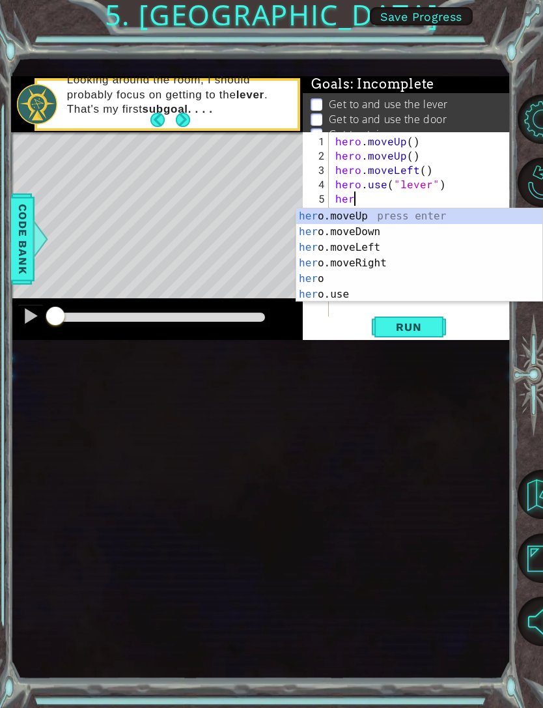
type textarea "hero"
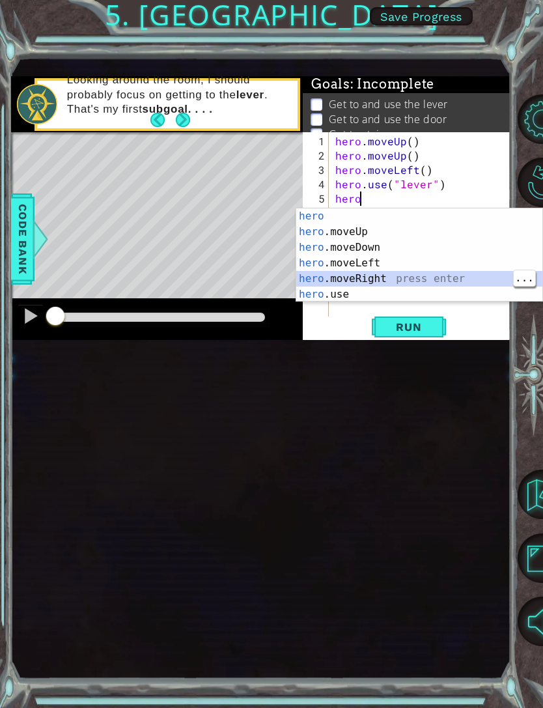
scroll to position [0, 0]
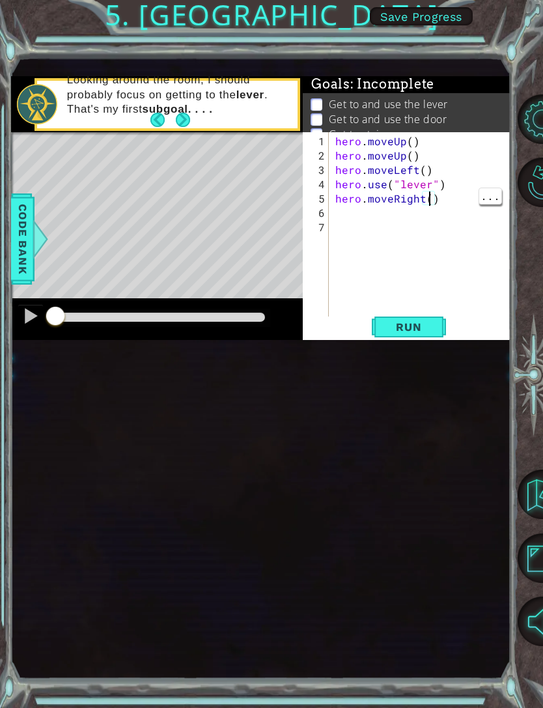
type textarea "hero.moveRight(4)"
click at [405, 220] on div "hero . moveUp ( ) hero . moveUp ( ) hero . moveLeft ( ) hero . use ( "lever" ) …" at bounding box center [424, 241] width 182 height 215
click at [413, 329] on span "Run" at bounding box center [408, 326] width 51 height 13
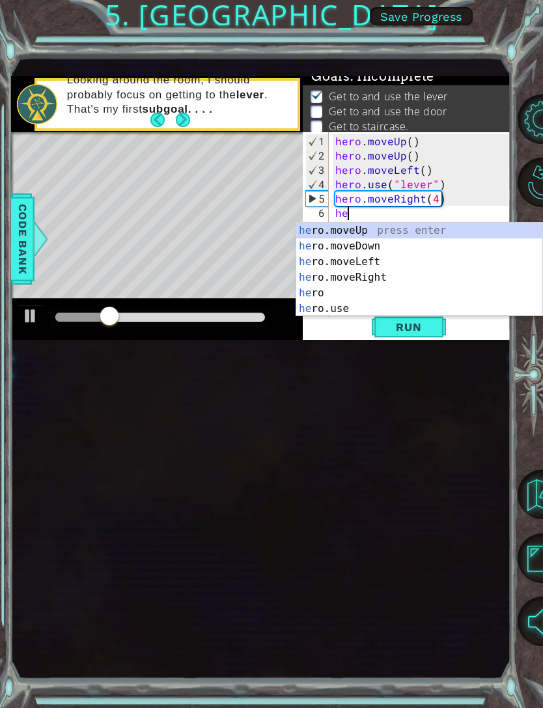
scroll to position [0, 1]
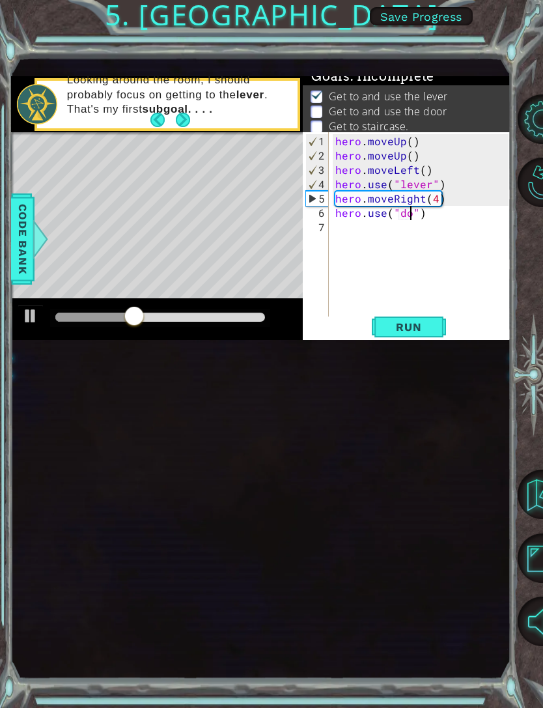
type textarea "hero.use("door")"
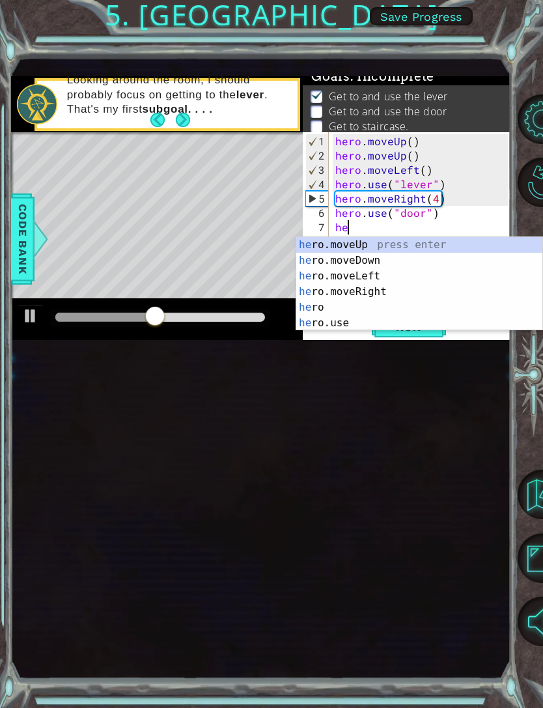
type textarea "hero"
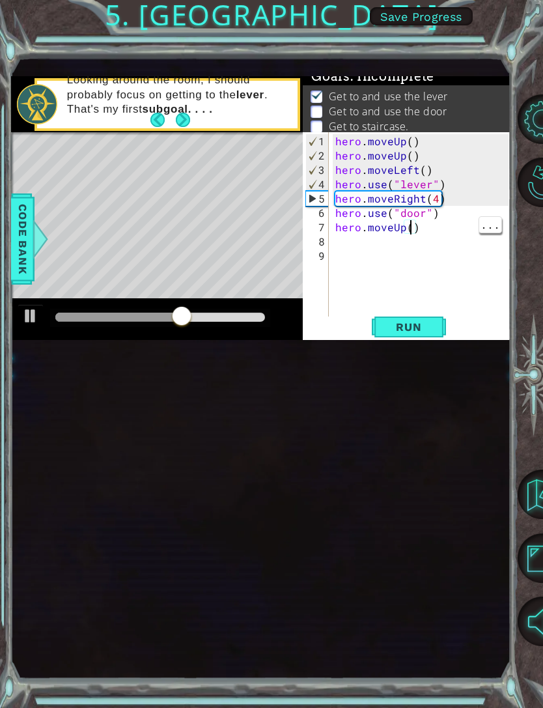
type textarea "hero.moveUp(2)"
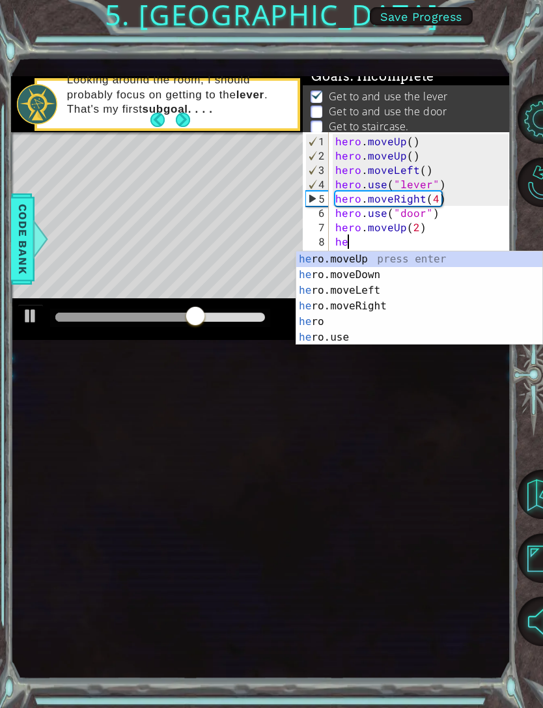
type textarea "hero"
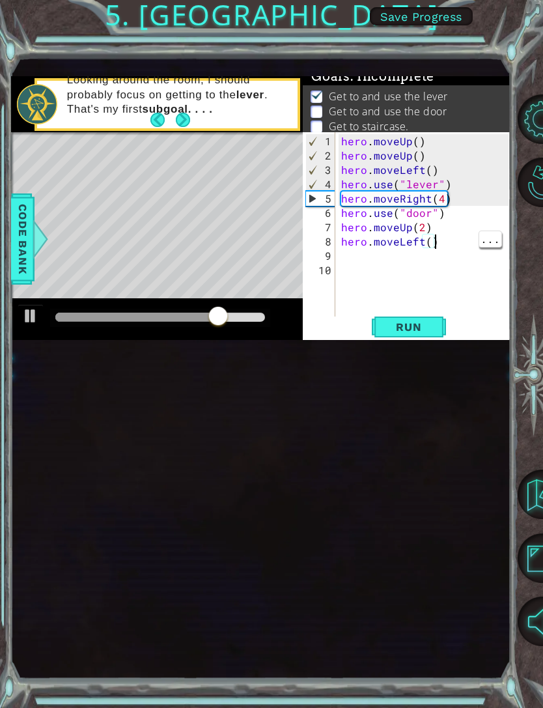
click at [434, 240] on div "hero . moveUp ( ) hero . moveUp ( ) hero . moveLeft ( ) hero . use ( "lever" ) …" at bounding box center [427, 241] width 176 height 215
click at [427, 246] on div "hero . moveUp ( ) hero . moveUp ( ) hero . moveLeft ( ) hero . use ( "lever" ) …" at bounding box center [427, 241] width 176 height 215
type textarea "hero.moveLeft(4)"
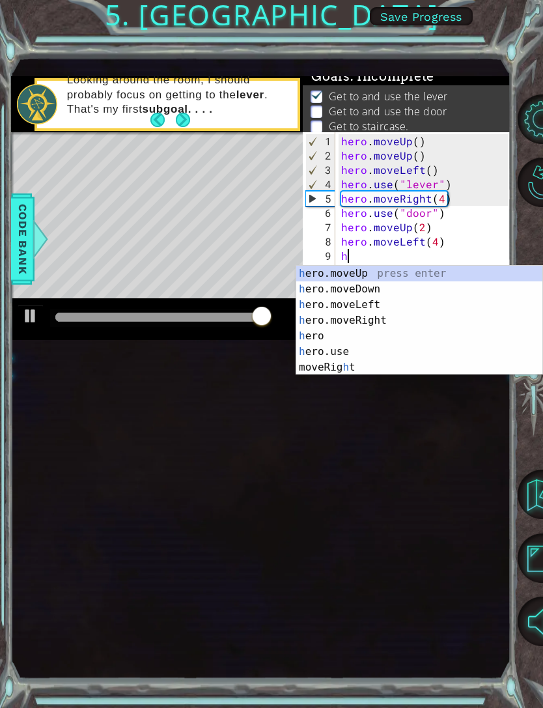
type textarea "hro"
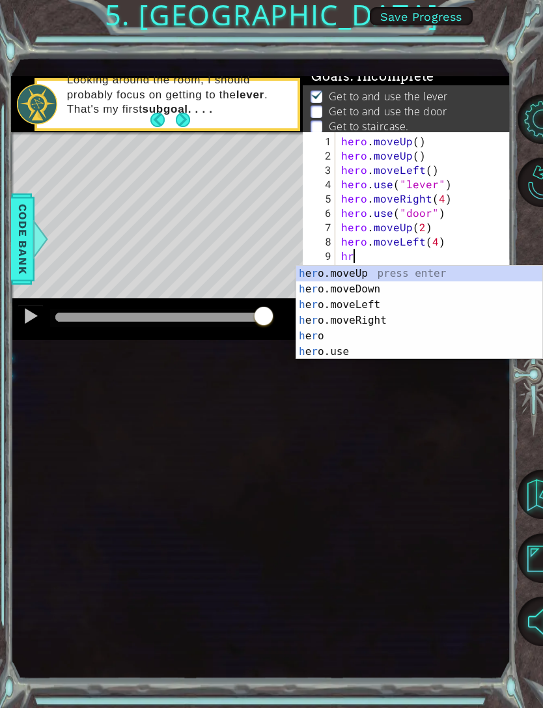
scroll to position [0, 1]
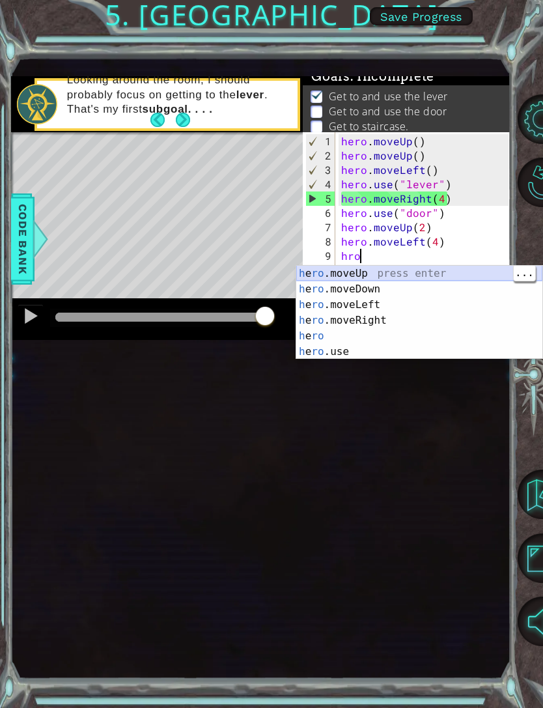
click at [442, 277] on div "h e ro .moveUp press enter h e ro .moveDown press enter h e ro .moveLeft press …" at bounding box center [419, 328] width 246 height 125
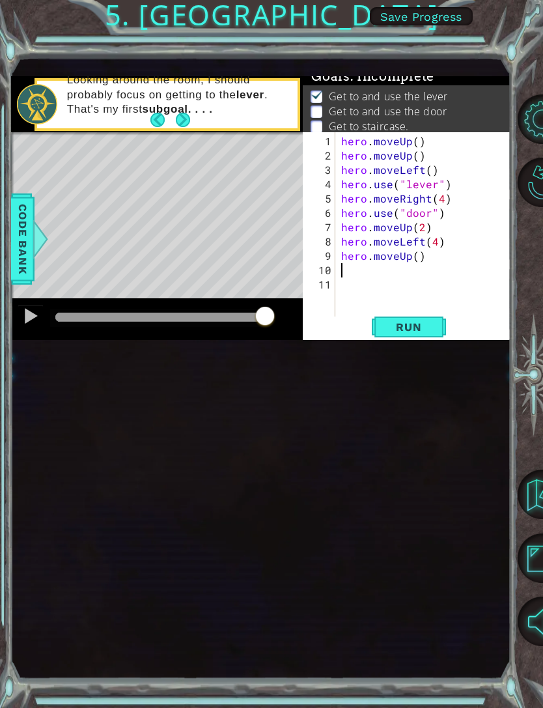
type textarea "hero.moveUp()"
click at [426, 328] on span "Run" at bounding box center [408, 326] width 51 height 13
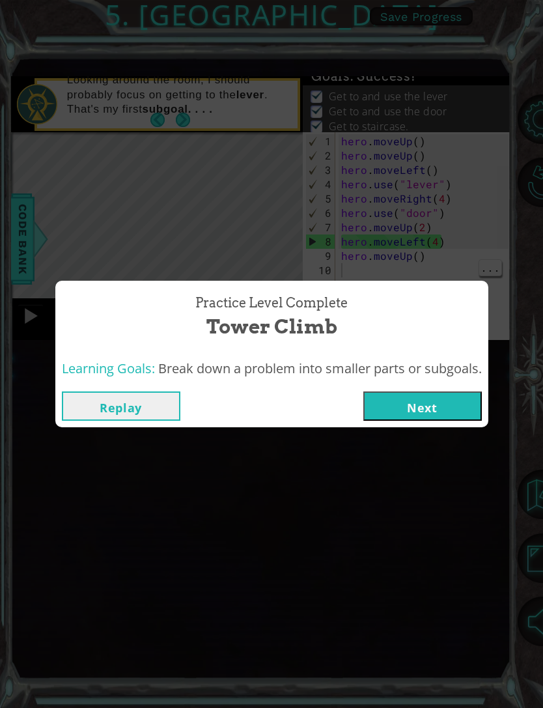
click at [431, 415] on button "Next" at bounding box center [422, 405] width 118 height 29
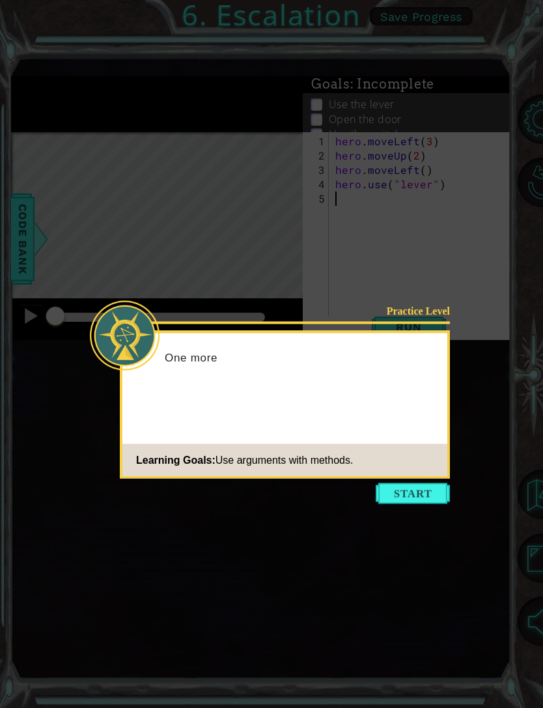
click at [420, 473] on icon at bounding box center [271, 354] width 543 height 708
click at [427, 473] on button "Start" at bounding box center [413, 493] width 74 height 21
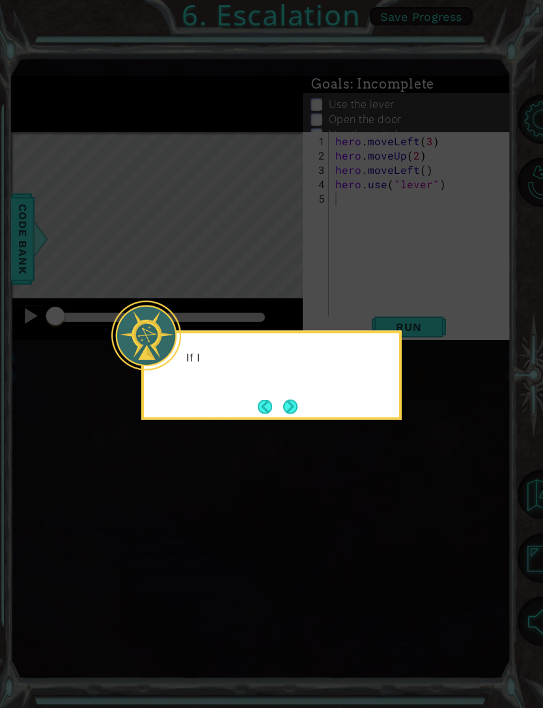
click at [415, 473] on icon at bounding box center [271, 354] width 543 height 708
click at [298, 410] on button "Next" at bounding box center [291, 406] width 16 height 16
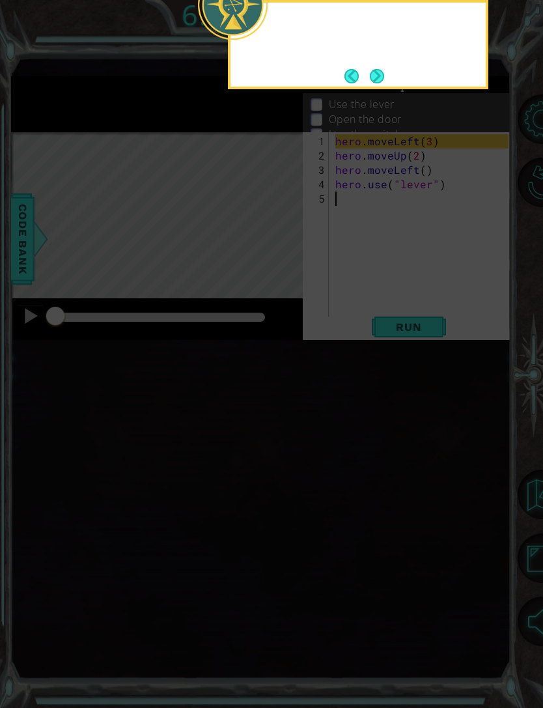
click at [297, 413] on icon at bounding box center [271, 277] width 543 height 862
click at [382, 68] on button "Next" at bounding box center [377, 75] width 15 height 15
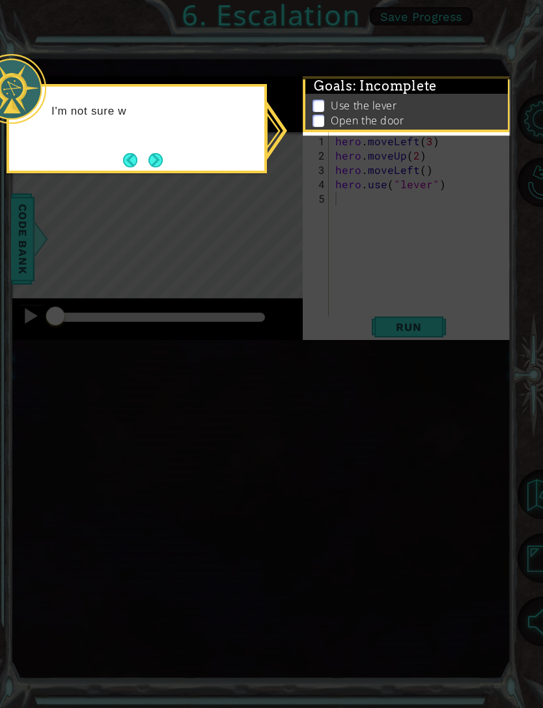
click at [296, 465] on icon at bounding box center [271, 354] width 543 height 708
click at [163, 167] on button "Next" at bounding box center [155, 159] width 15 height 15
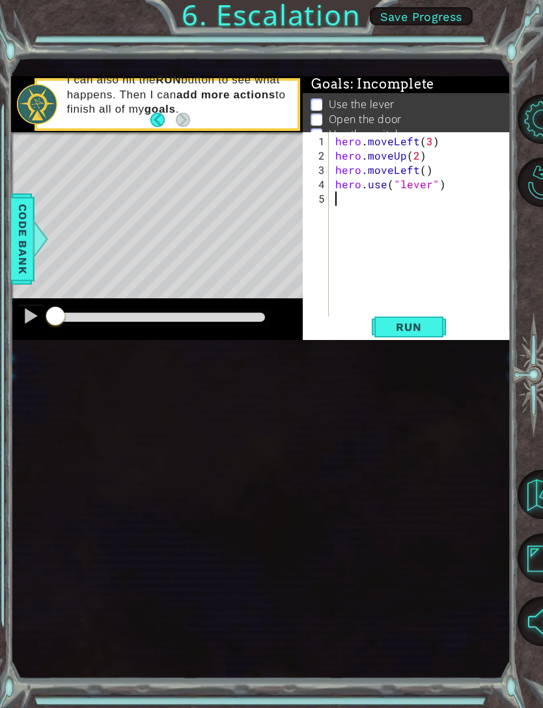
click at [413, 337] on button "Run" at bounding box center [409, 326] width 78 height 21
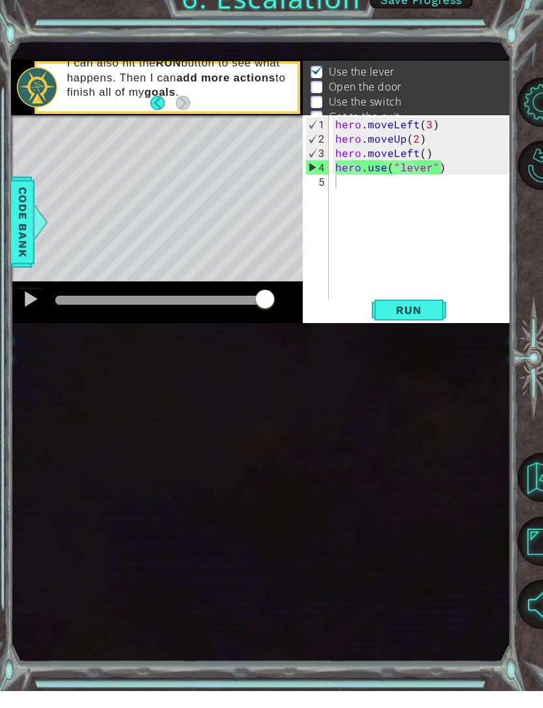
scroll to position [17, 0]
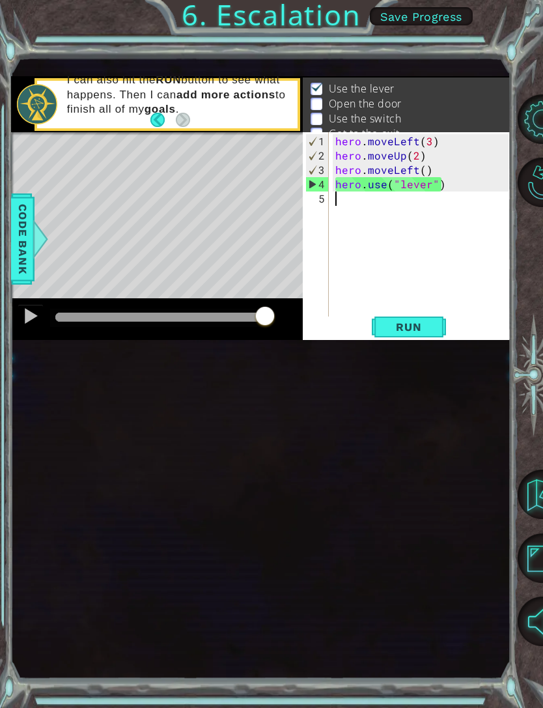
click at [68, 360] on div "1 ההההההההההההההההההההההההההההההההההההההההההההההההההההההההההההההההההההההההההההה…" at bounding box center [260, 368] width 499 height 623
click at [396, 210] on div "hero . moveLeft ( 3 ) hero . moveUp ( 2 ) hero . moveLeft ( ) hero . use ( "lev…" at bounding box center [424, 241] width 182 height 215
click at [377, 206] on div "hero . moveLeft ( 3 ) hero . moveUp ( 2 ) hero . moveLeft ( ) hero . use ( "lev…" at bounding box center [424, 241] width 182 height 215
click at [5, 219] on div "1 ההההההההההההההההההההההההההההההההההההההההההההההההההההההההההההההההההההההההההההה…" at bounding box center [271, 354] width 543 height 708
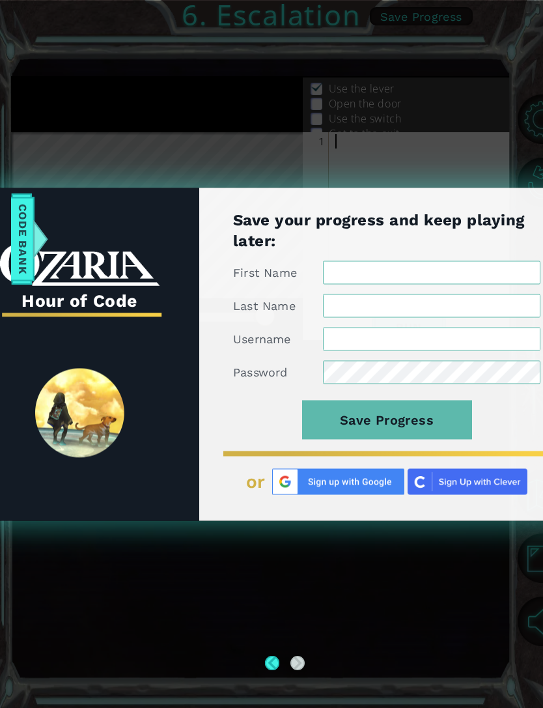
scroll to position [42, 0]
